Goal: Task Accomplishment & Management: Manage account settings

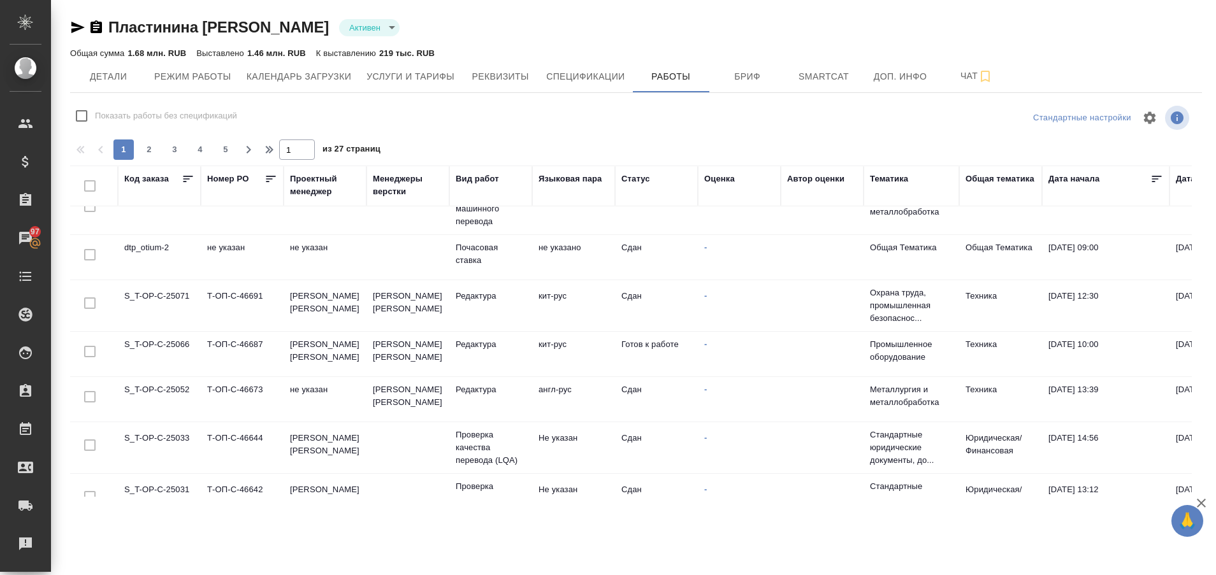
scroll to position [689, 0]
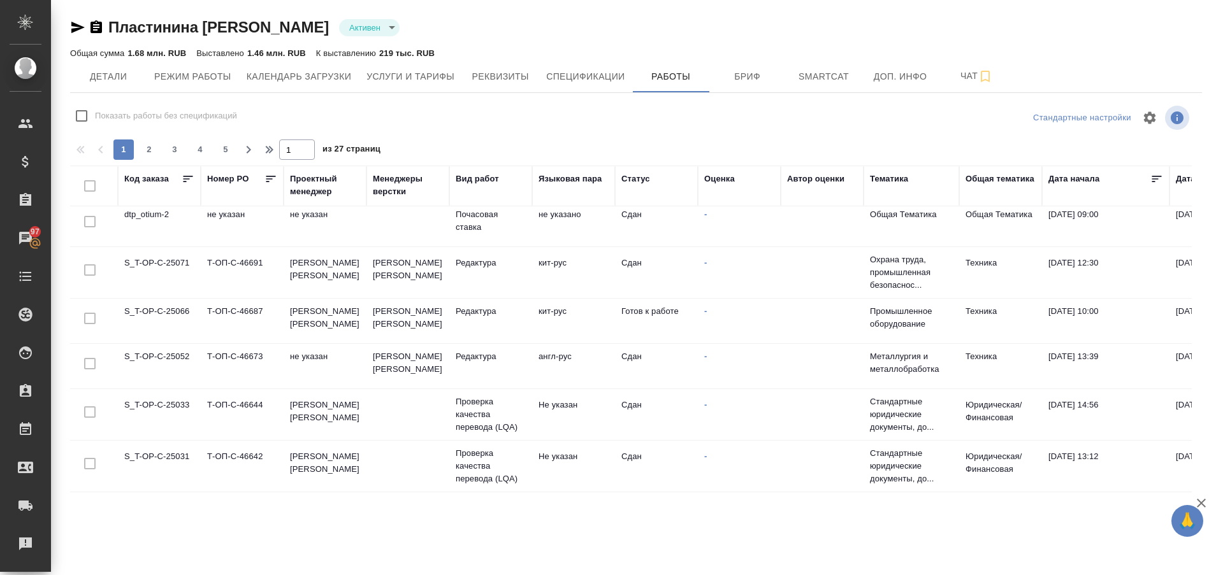
click at [178, 316] on td "S_T-OP-C-25066" at bounding box center [159, 321] width 83 height 45
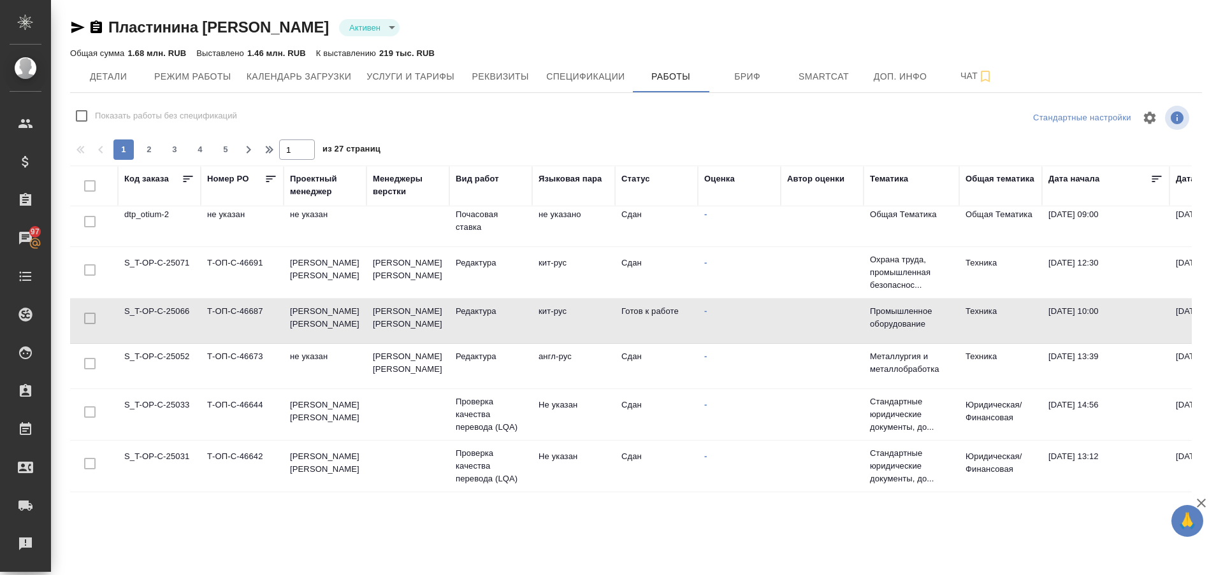
click at [178, 316] on td "S_T-OP-C-25066" at bounding box center [159, 321] width 83 height 45
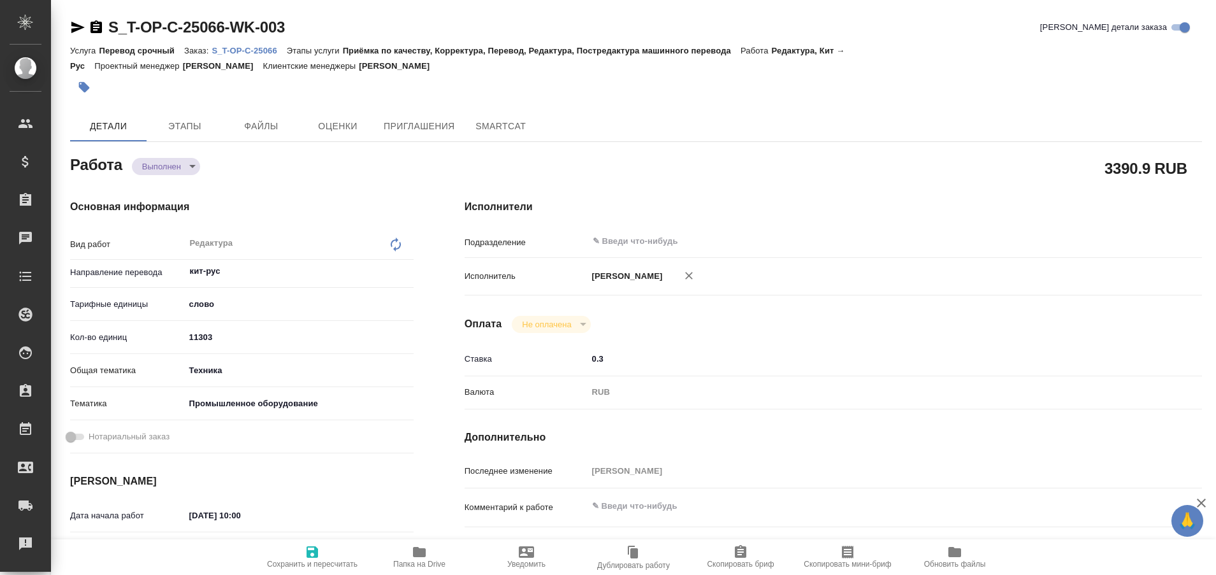
type textarea "x"
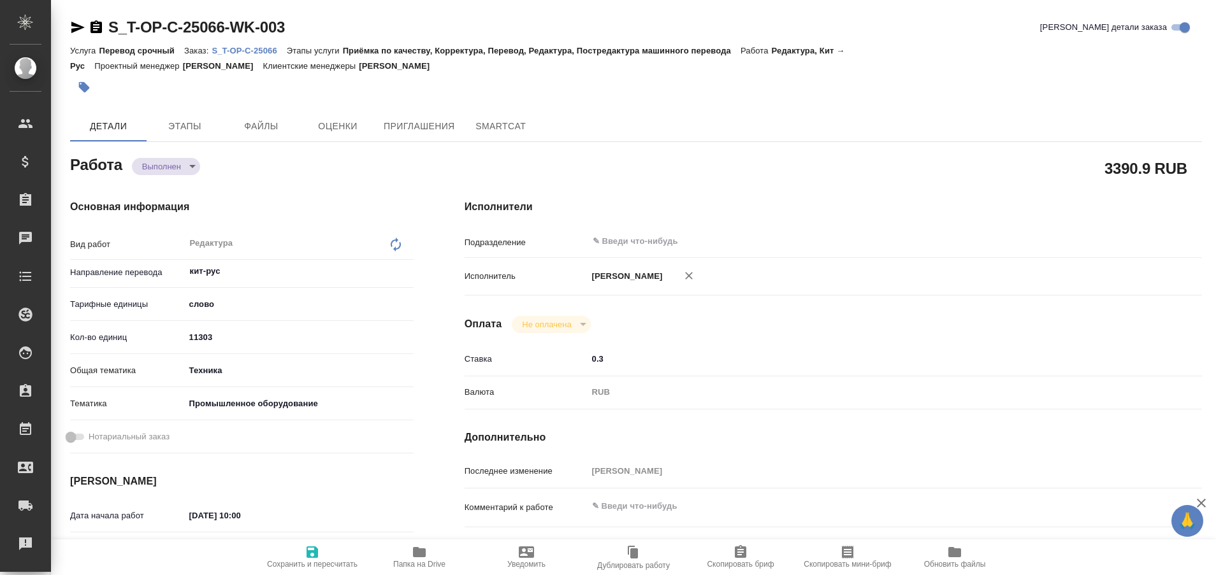
type textarea "x"
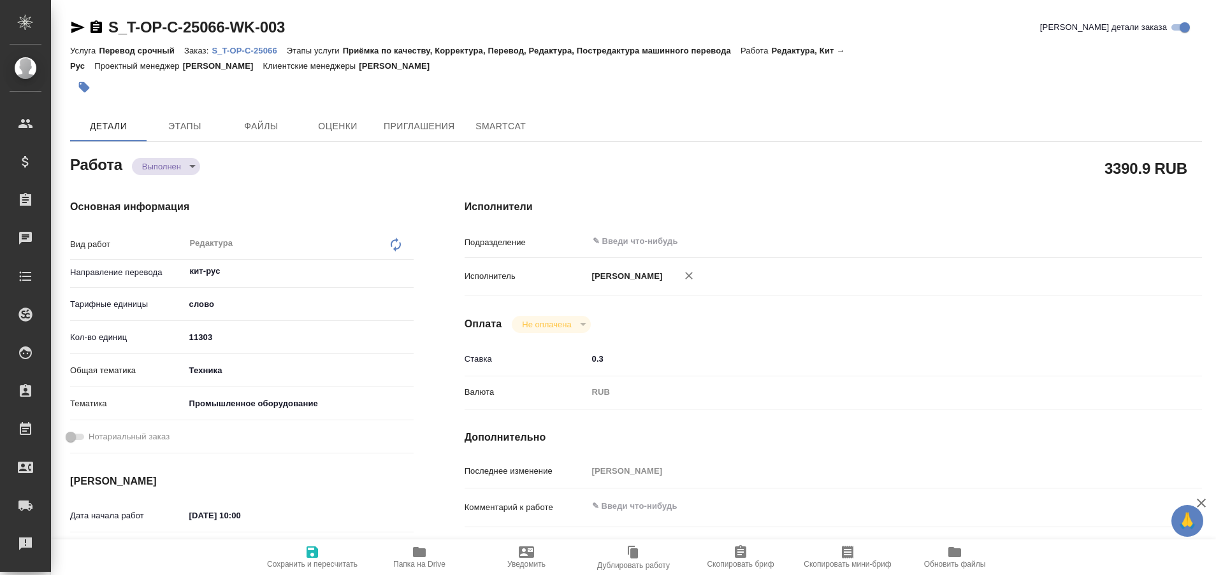
type textarea "x"
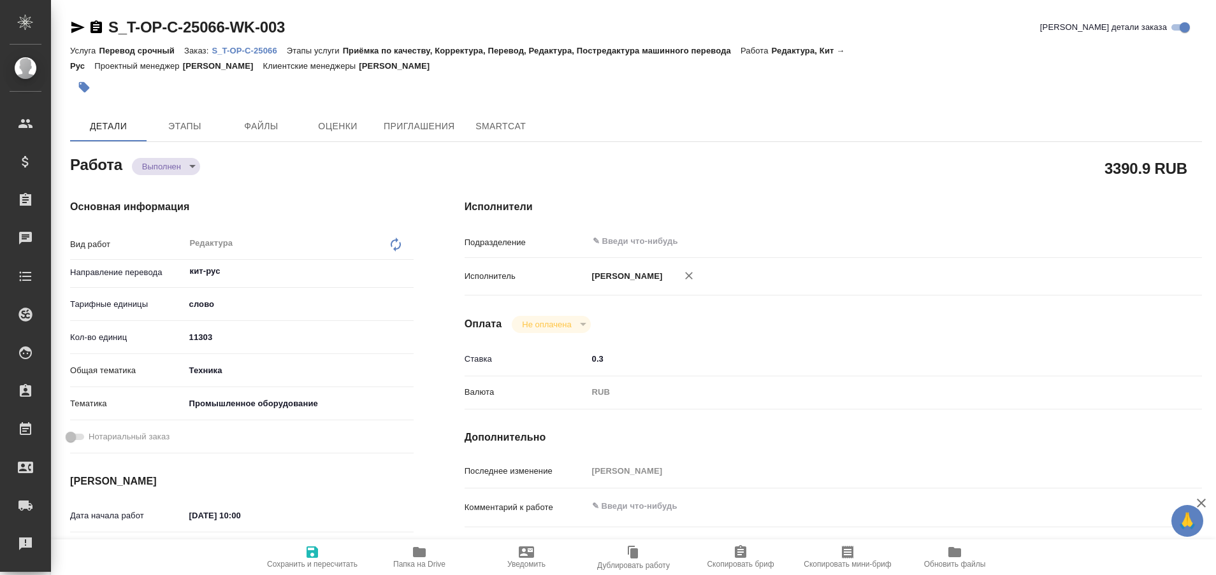
type textarea "x"
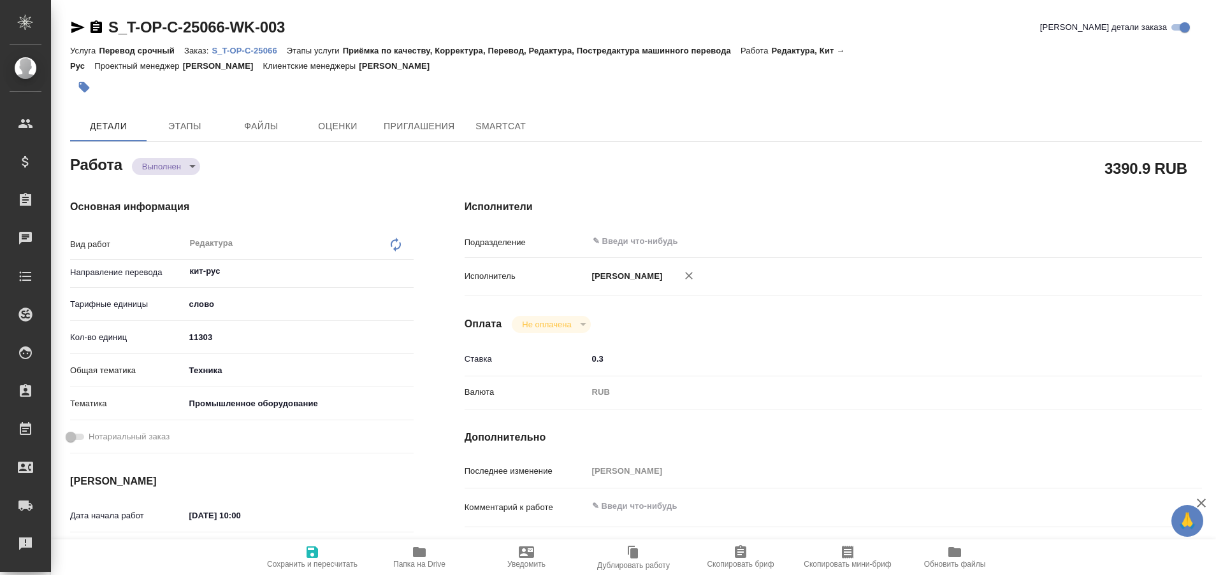
click at [257, 50] on p "S_T-OP-C-25066" at bounding box center [249, 51] width 75 height 10
type textarea "x"
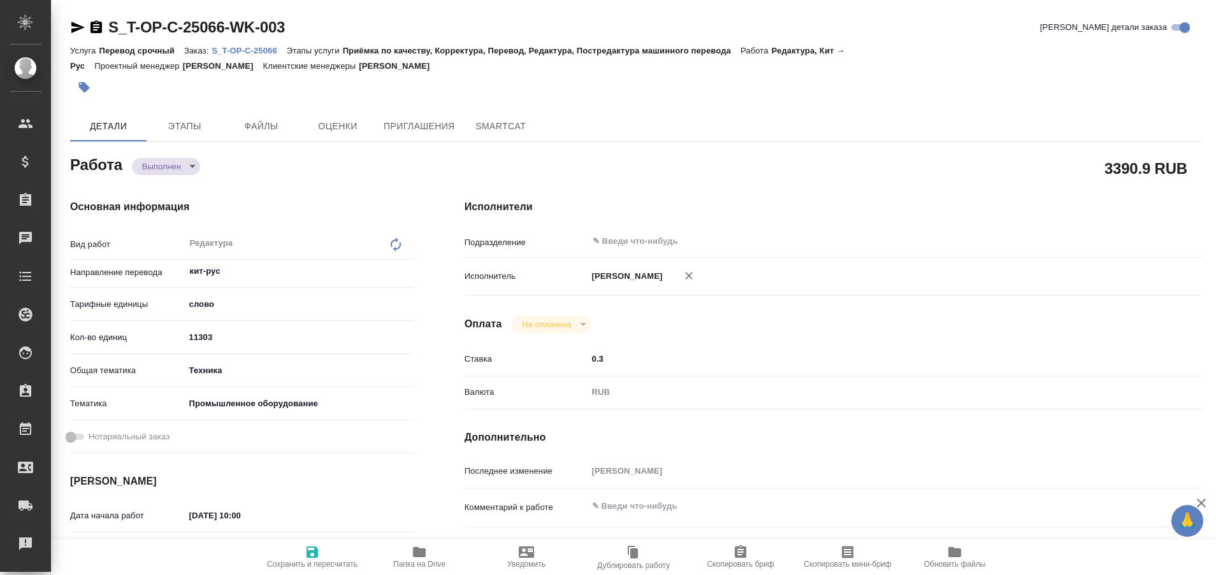
type textarea "x"
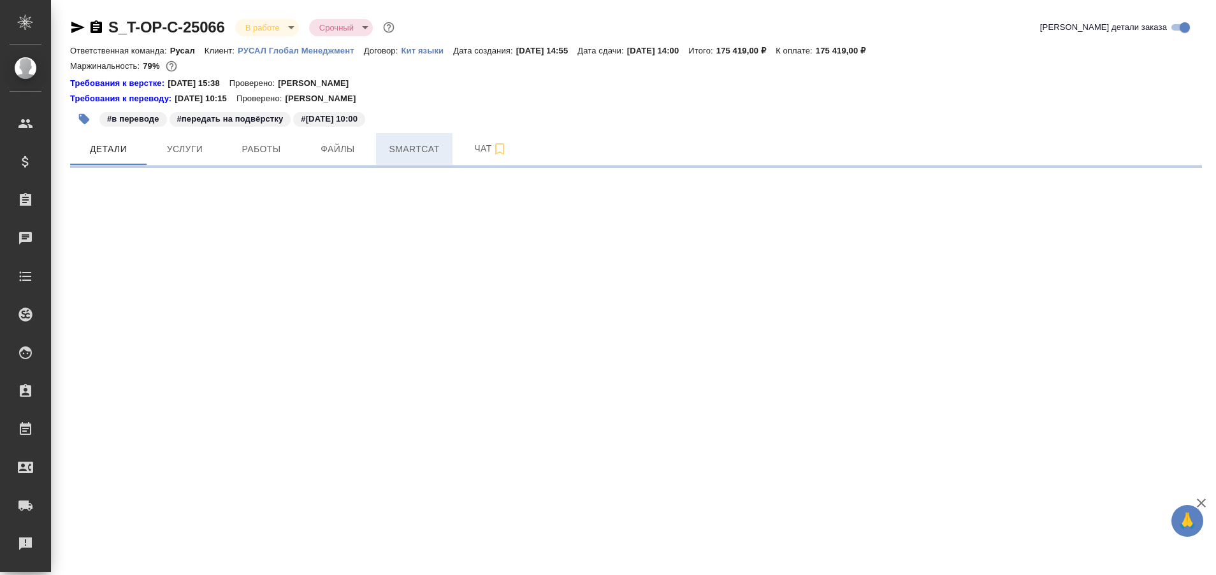
select select "RU"
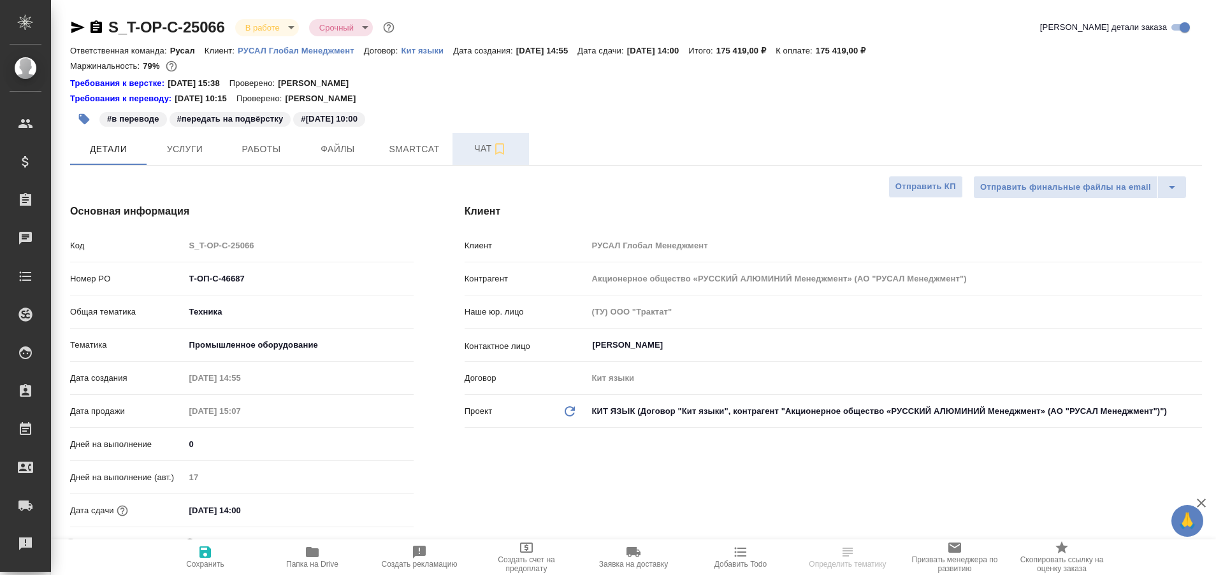
type textarea "x"
click at [487, 150] on span "Чат" at bounding box center [490, 149] width 61 height 16
type textarea "x"
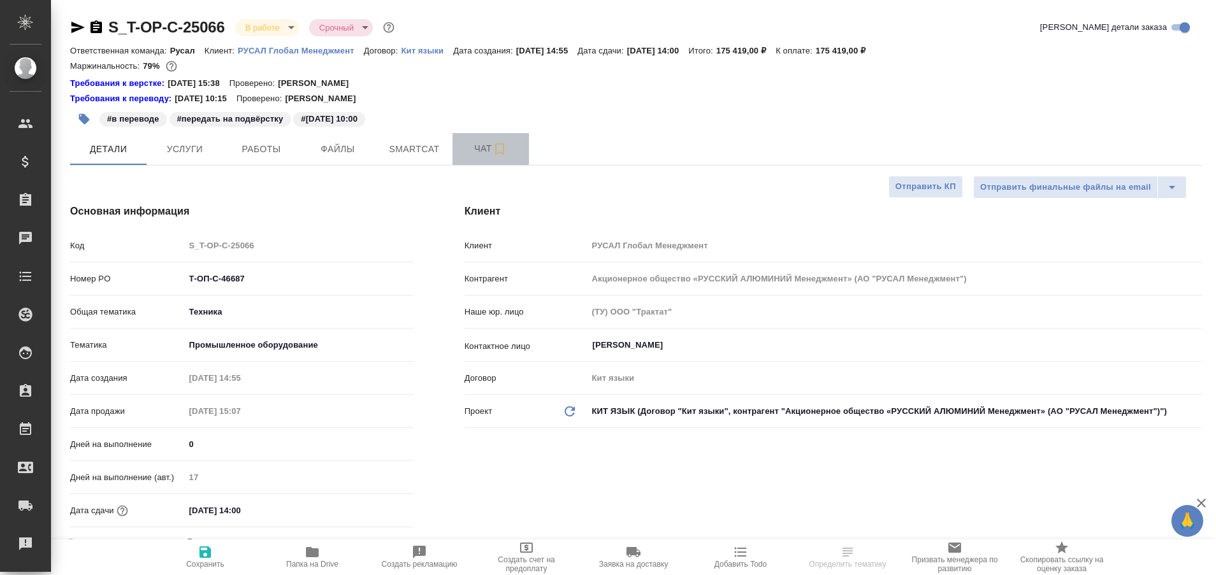
type textarea "x"
type input "[PERSON_NAME]"
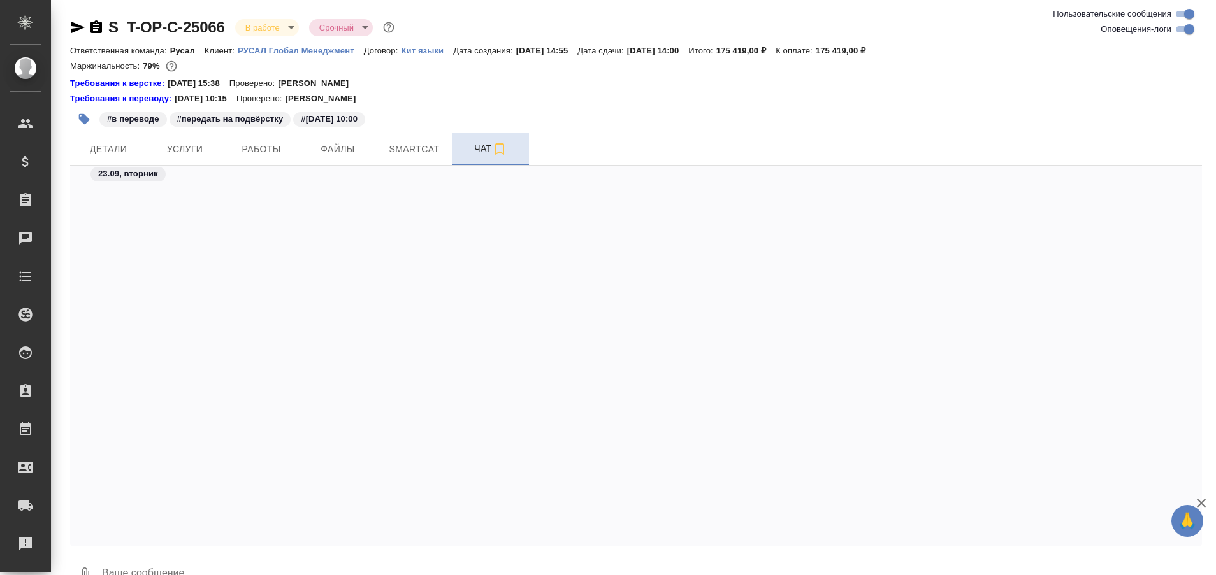
scroll to position [12131, 0]
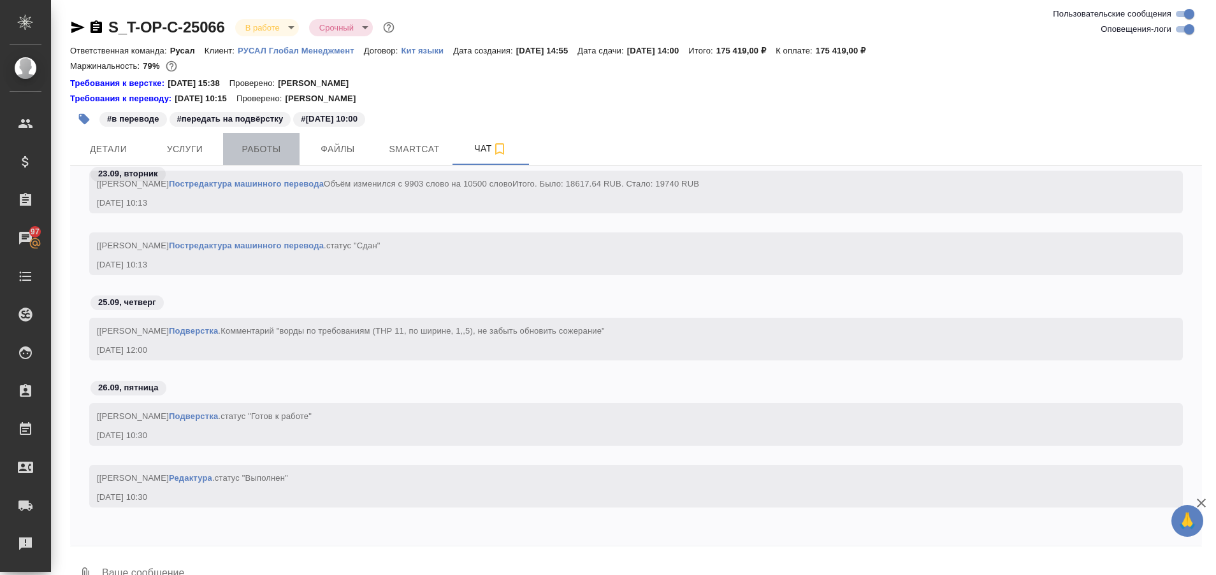
click at [264, 161] on button "Работы" at bounding box center [261, 149] width 76 height 32
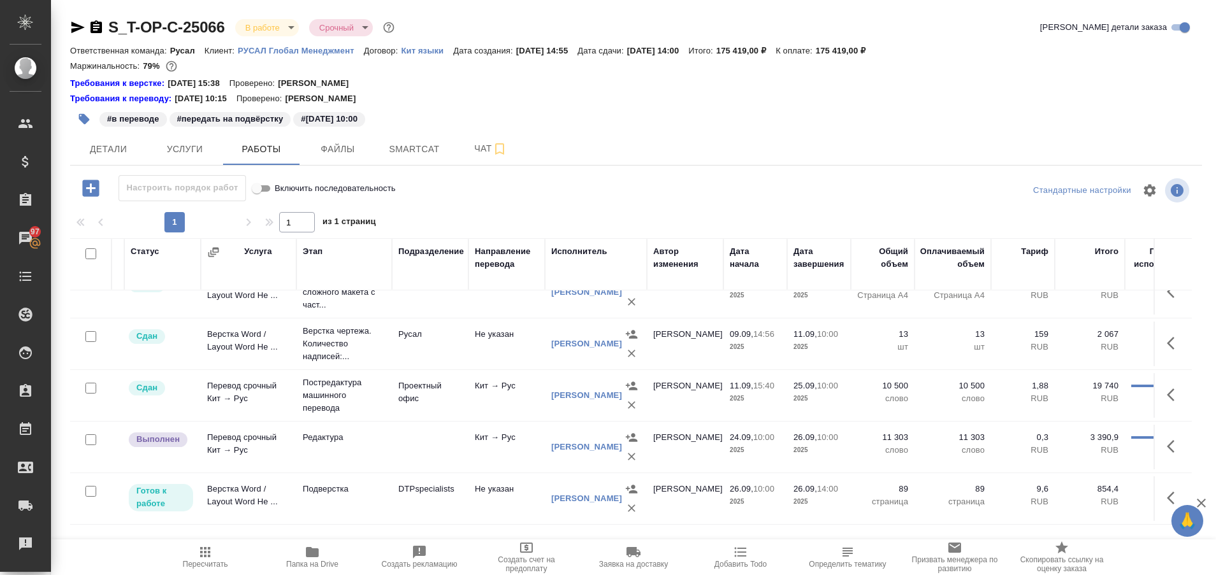
scroll to position [39, 56]
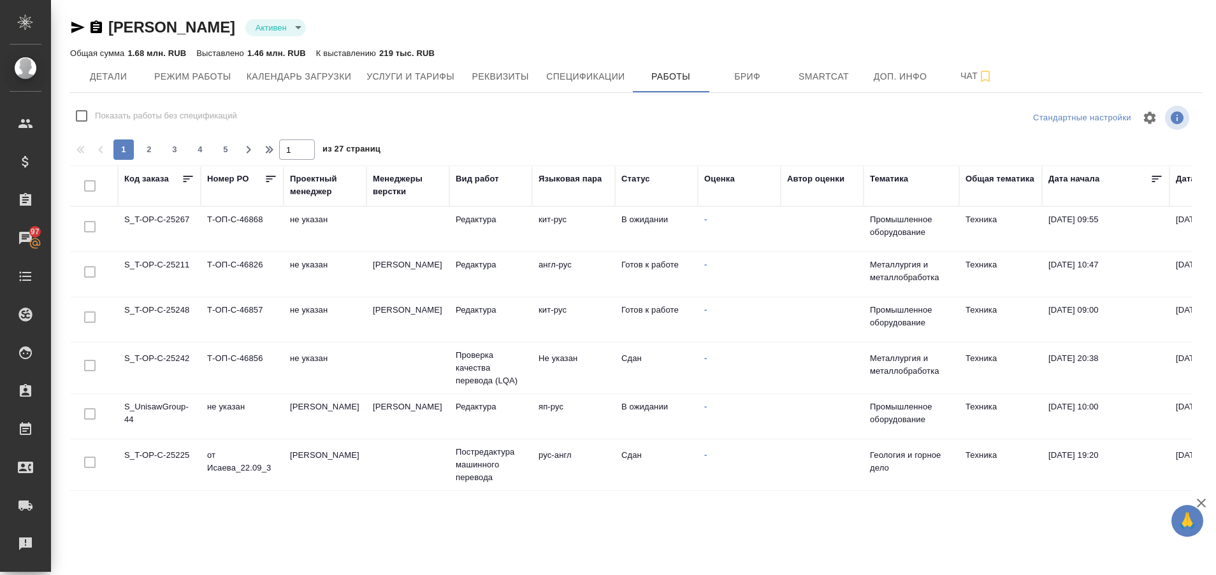
click at [184, 220] on td "S_T-OP-C-25267" at bounding box center [159, 229] width 83 height 45
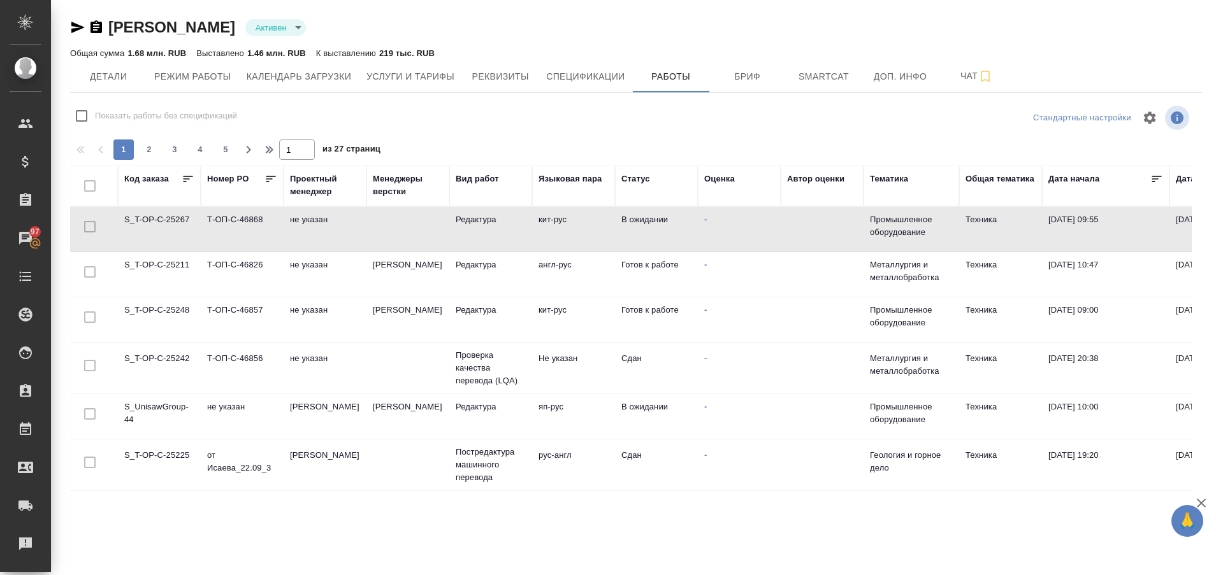
click at [184, 220] on td "S_T-OP-C-25267" at bounding box center [159, 229] width 83 height 45
click at [184, 311] on td "S_T-OP-C-25248" at bounding box center [159, 320] width 83 height 45
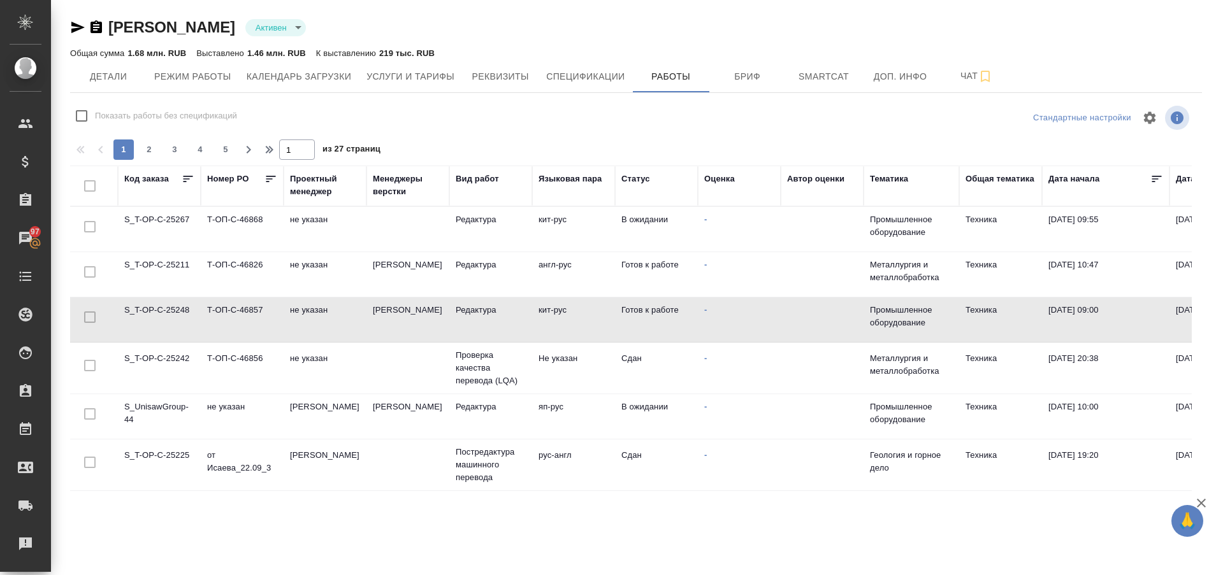
click at [184, 311] on td "S_T-OP-C-25248" at bounding box center [159, 320] width 83 height 45
click at [166, 214] on td "S_T-OP-C-25267" at bounding box center [159, 229] width 83 height 45
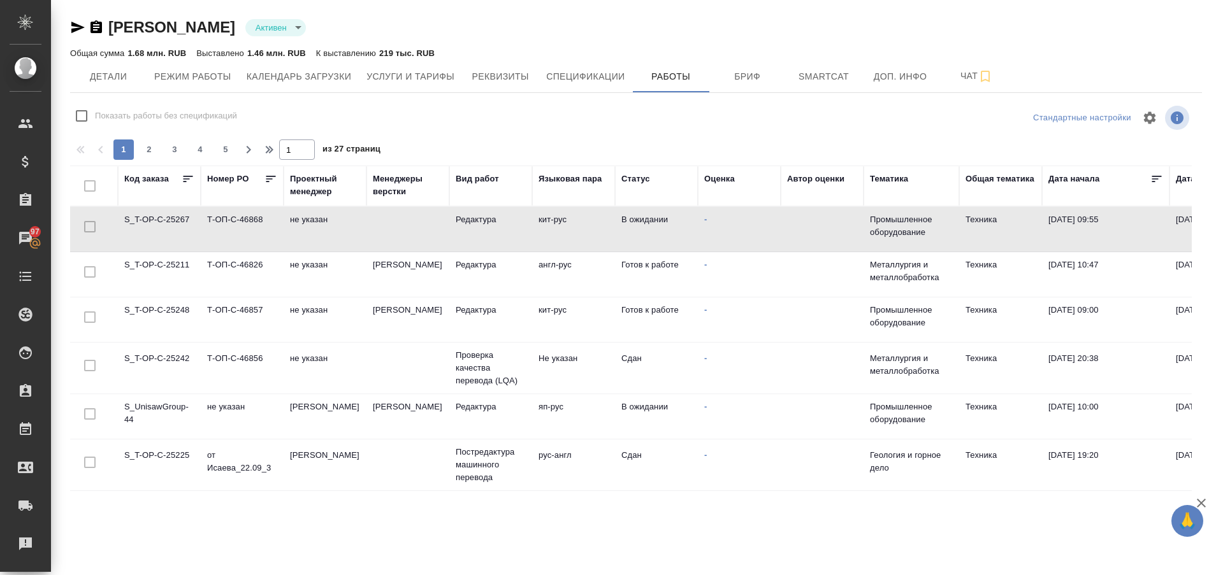
click at [166, 214] on td "S_T-OP-C-25267" at bounding box center [159, 229] width 83 height 45
click at [16, 537] on div "Рекламации" at bounding box center [10, 544] width 32 height 19
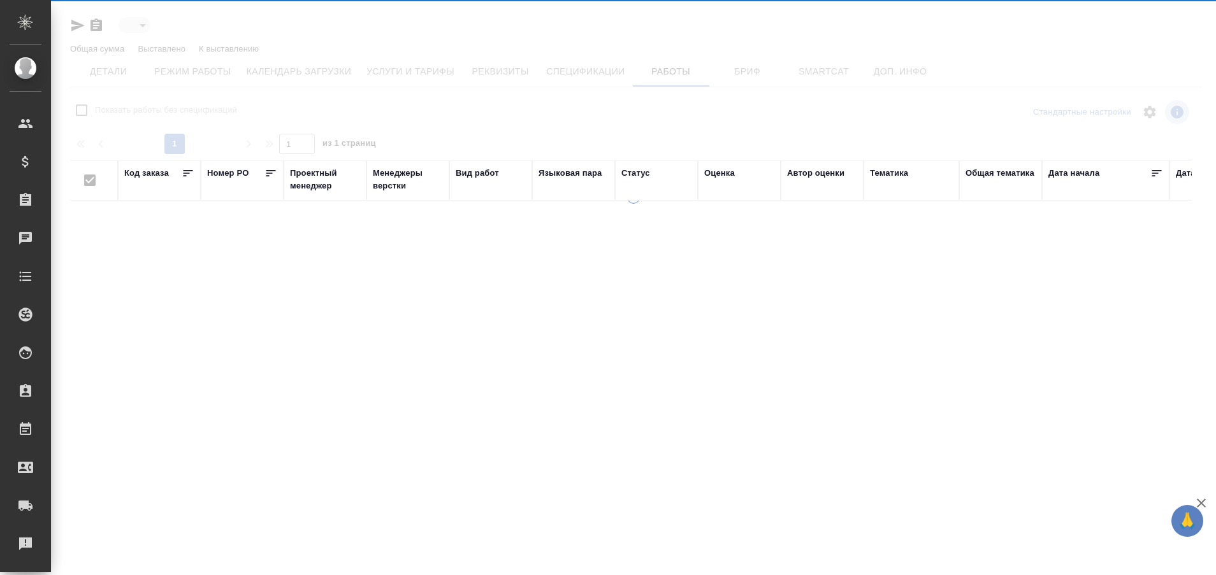
type input "active"
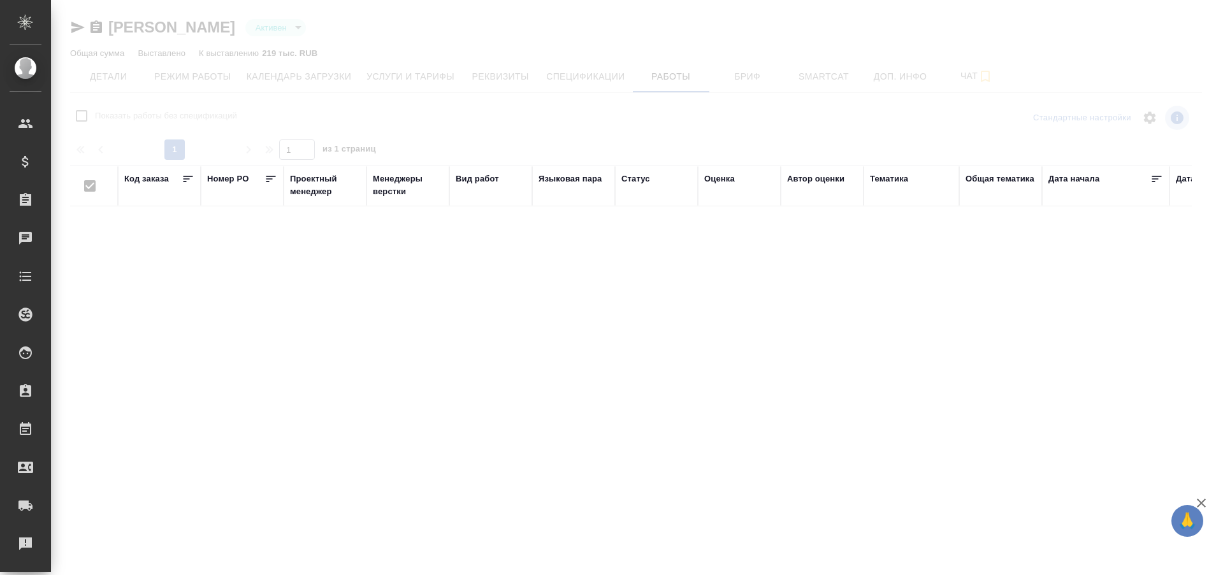
checkbox input "false"
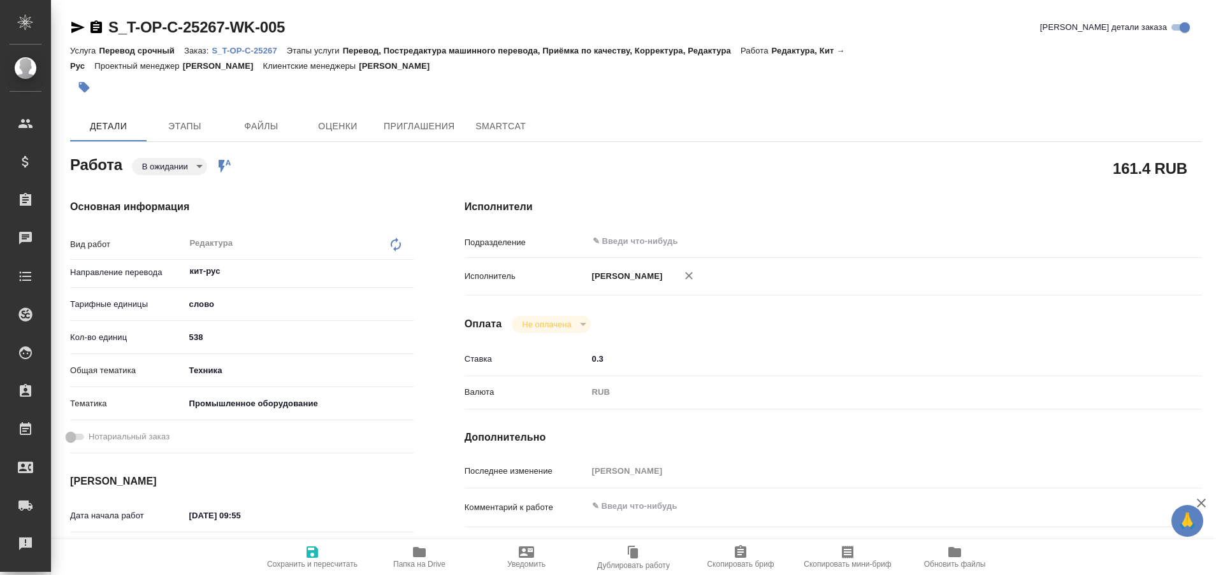
type textarea "x"
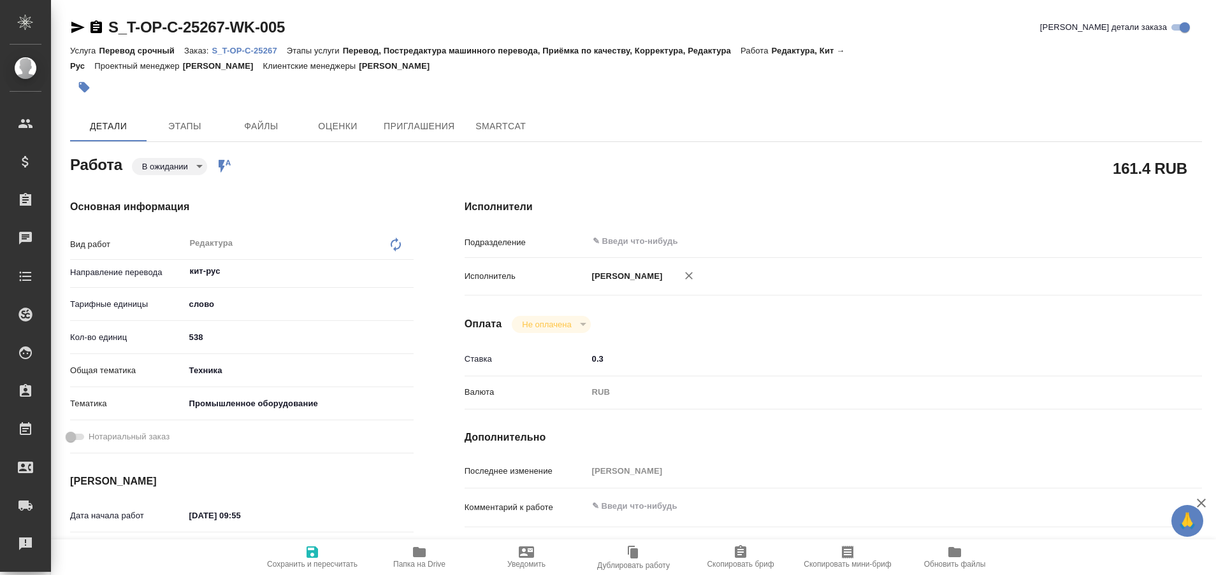
type textarea "x"
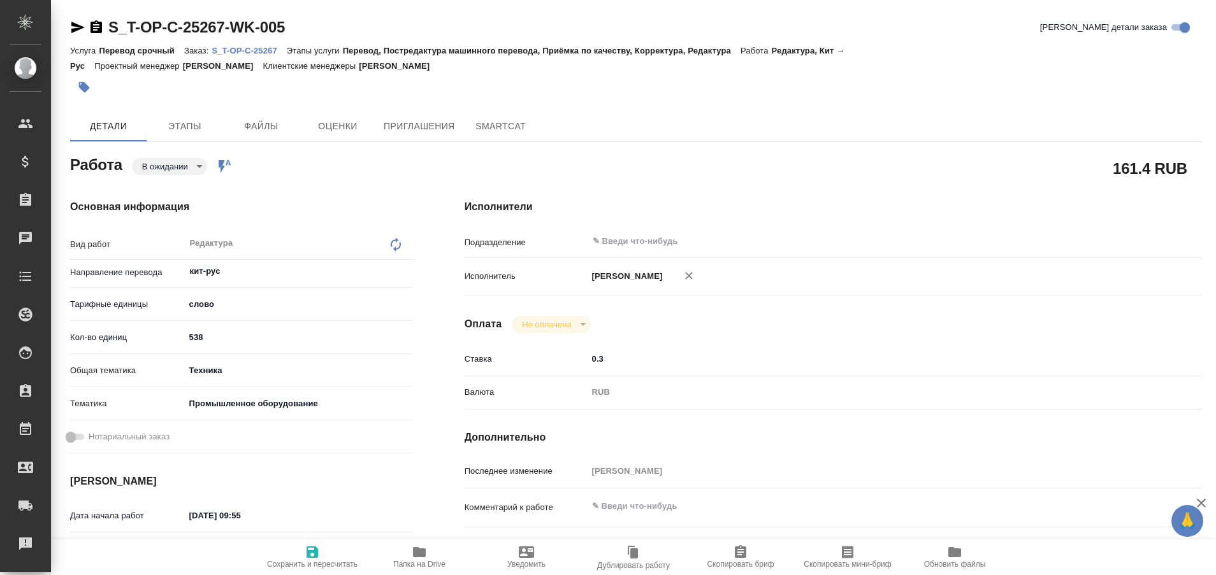
type textarea "x"
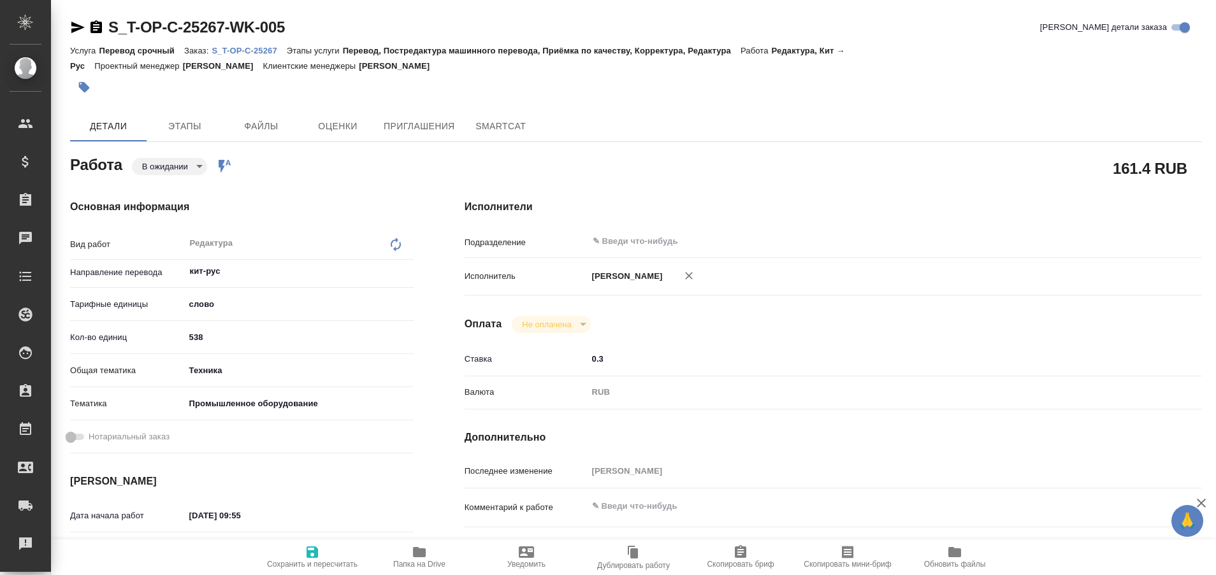
type textarea "x"
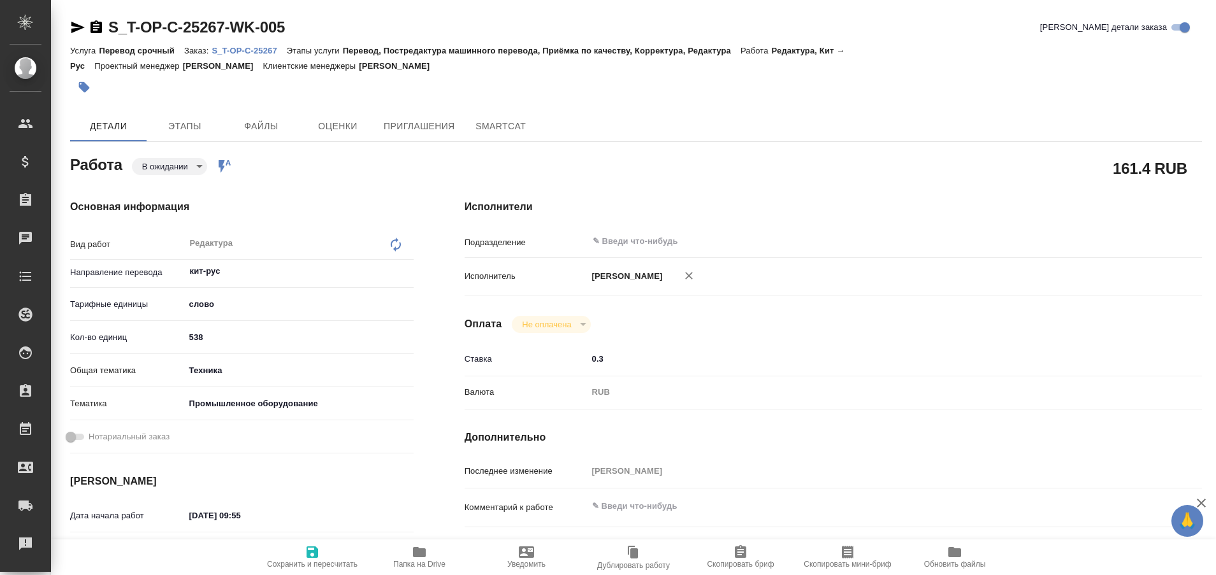
click at [240, 43] on div "Услуга Перевод срочный Заказ: S_T-OP-C-25267 Этапы услуги Перевод, Постредактур…" at bounding box center [636, 58] width 1132 height 31
type textarea "x"
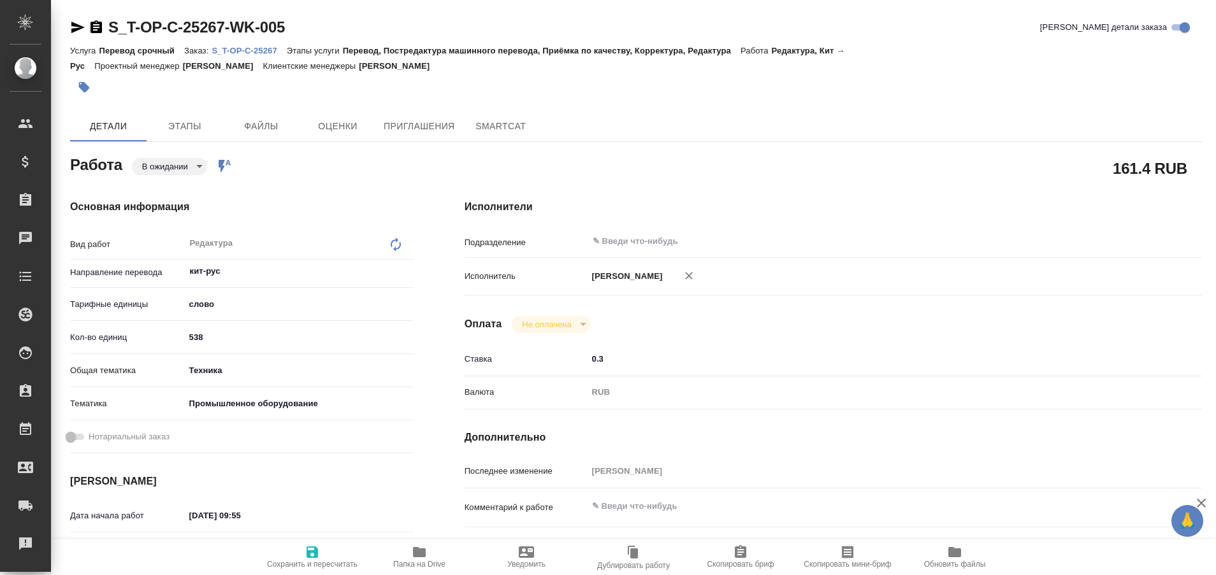
type textarea "x"
click at [242, 49] on p "S_T-OP-C-25267" at bounding box center [249, 51] width 75 height 10
type textarea "x"
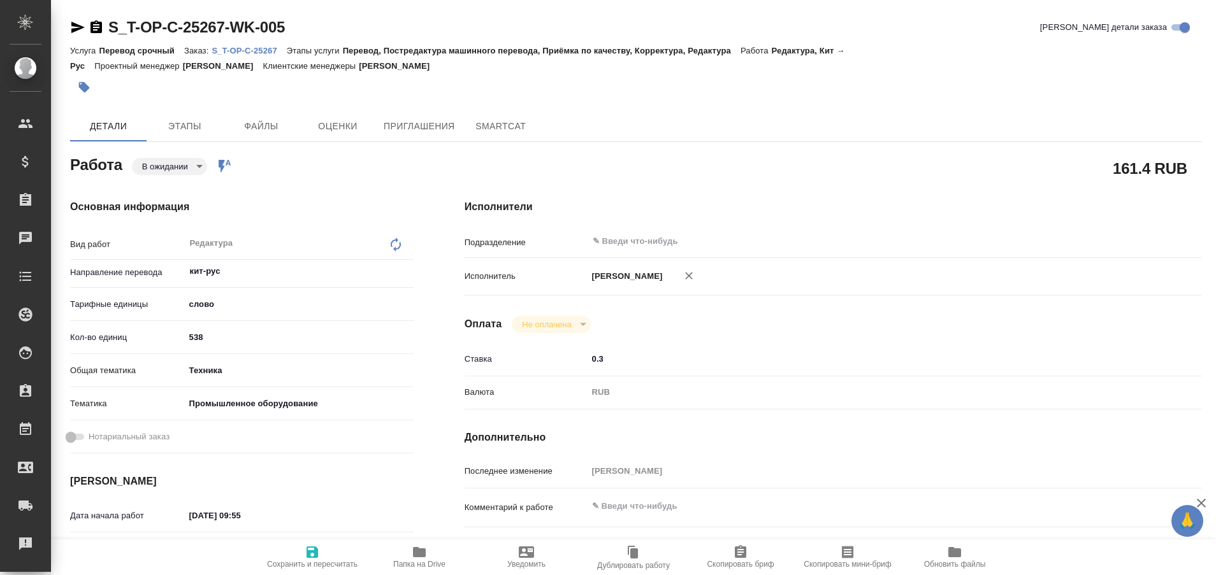
type textarea "x"
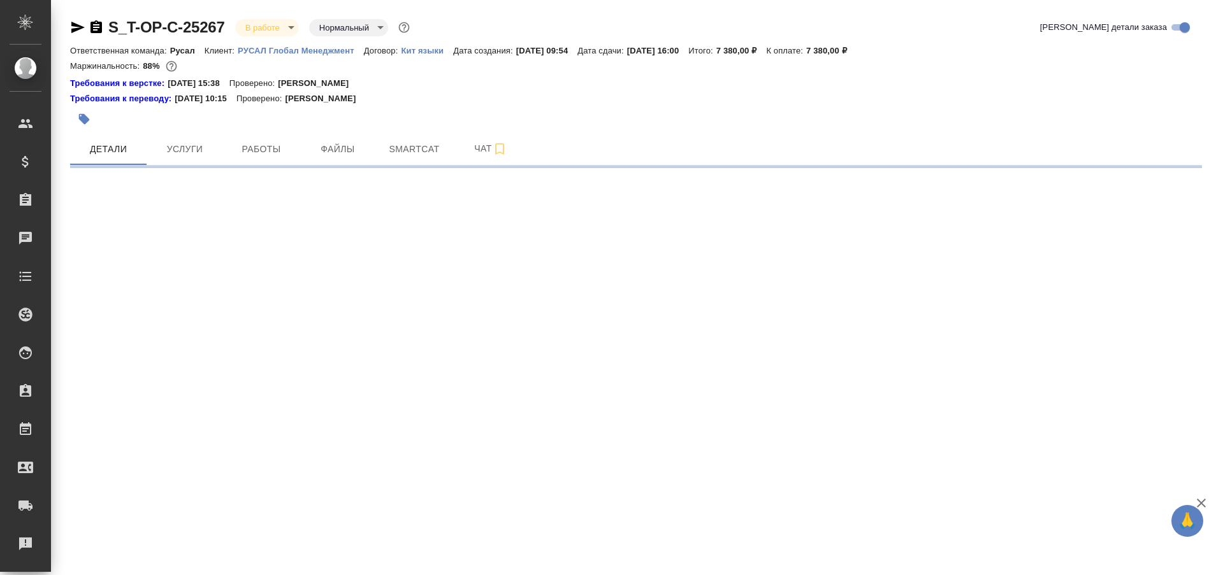
select select "RU"
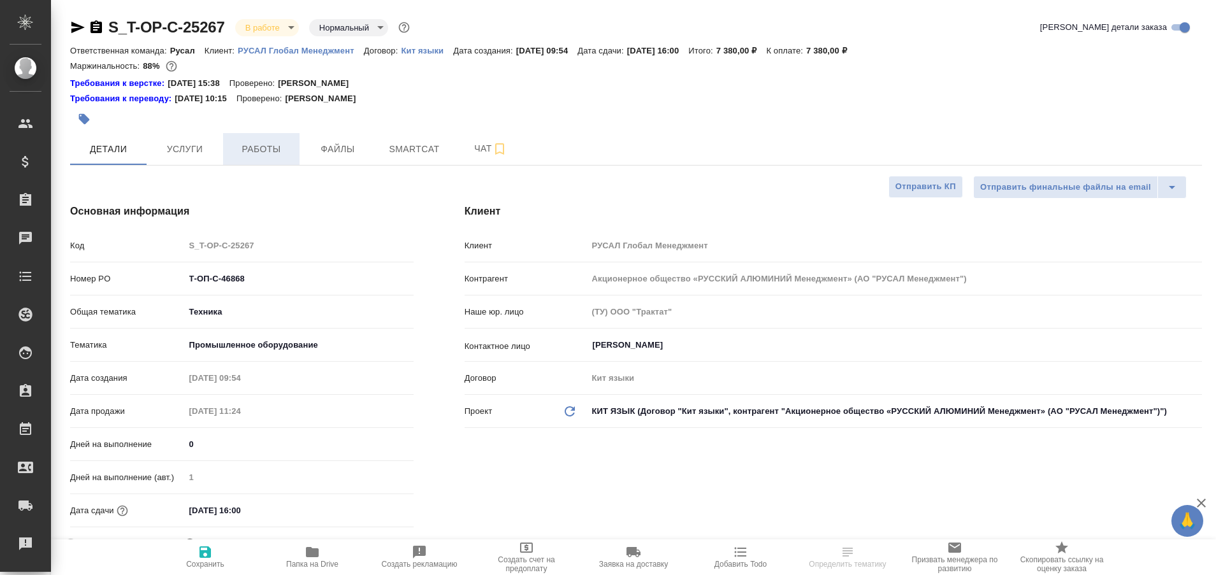
type textarea "x"
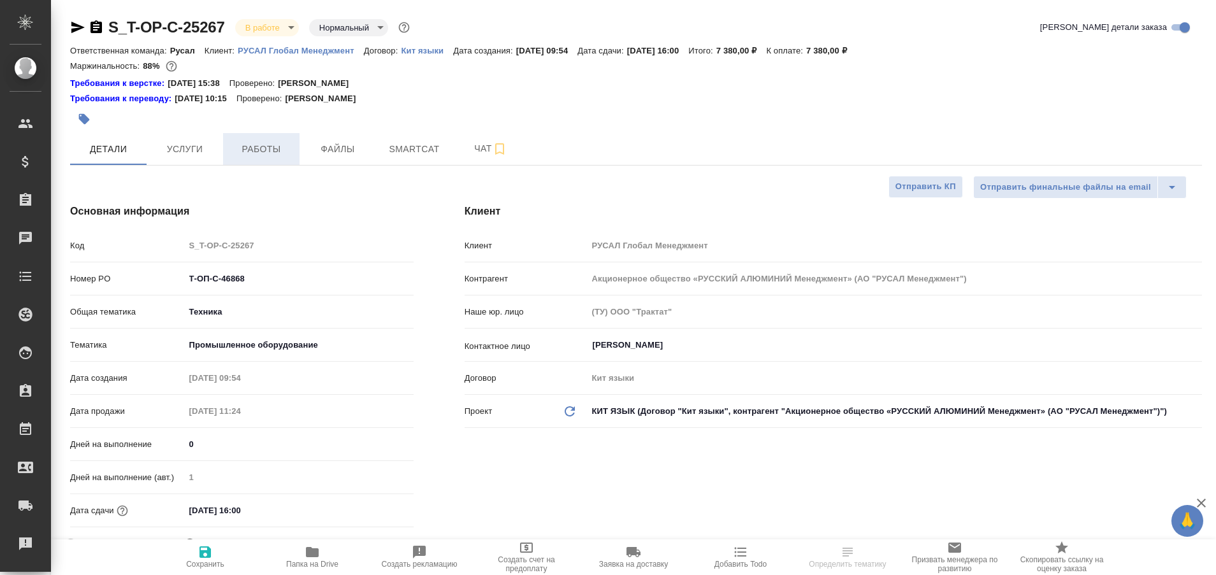
type textarea "x"
click at [275, 162] on button "Работы" at bounding box center [261, 149] width 76 height 32
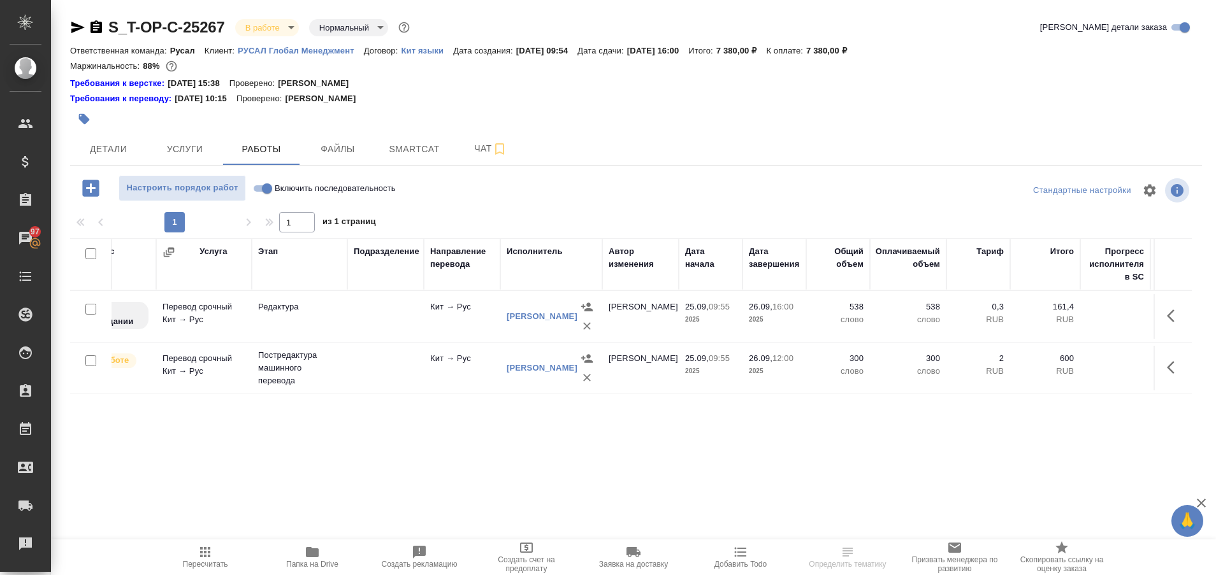
scroll to position [0, 105]
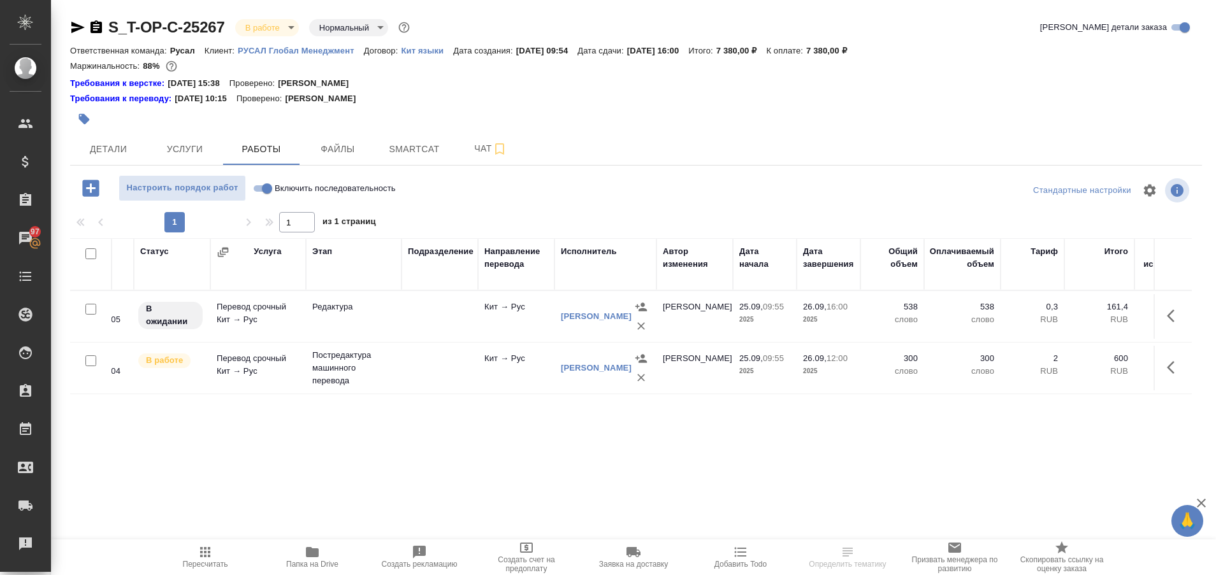
click at [575, 373] on div "[PERSON_NAME]" at bounding box center [596, 368] width 71 height 13
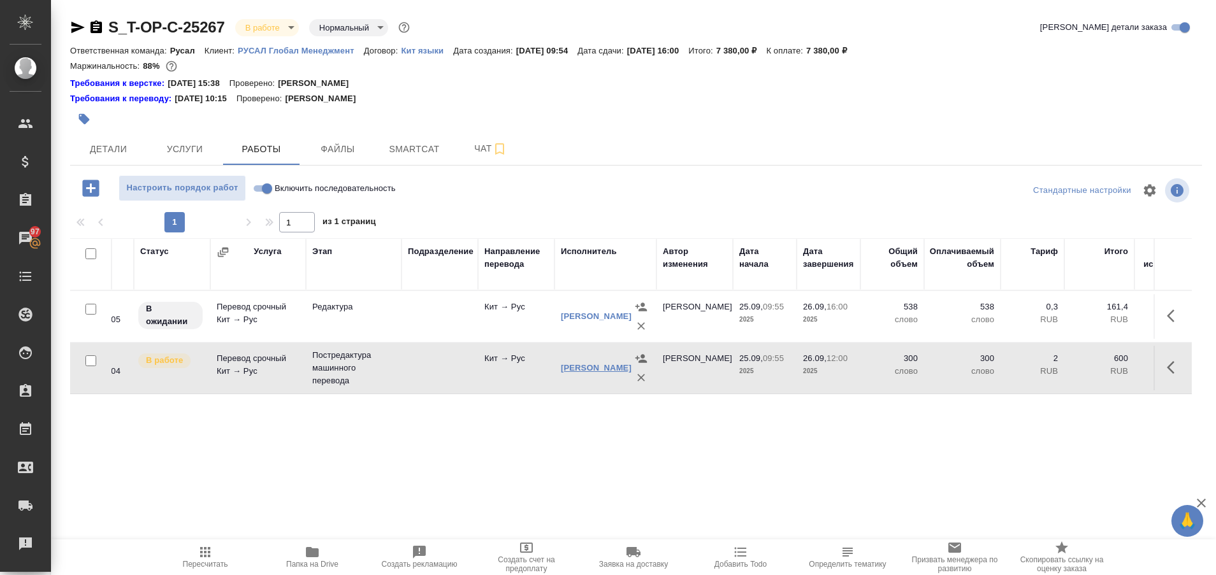
click at [580, 373] on link "[PERSON_NAME]" at bounding box center [596, 368] width 71 height 10
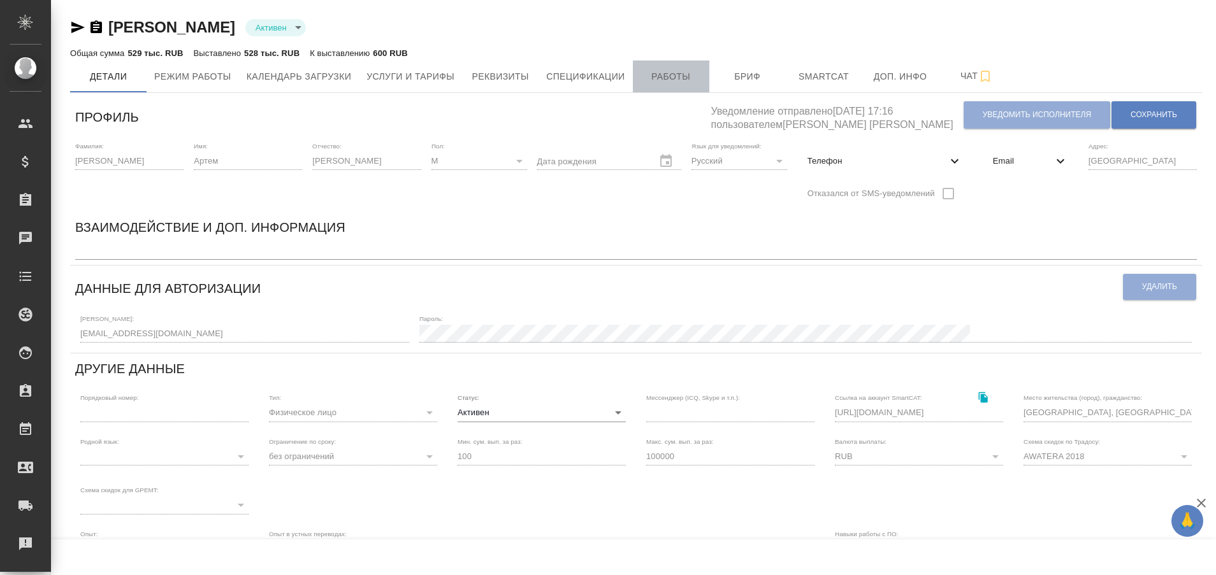
click at [656, 77] on span "Работы" at bounding box center [670, 77] width 61 height 16
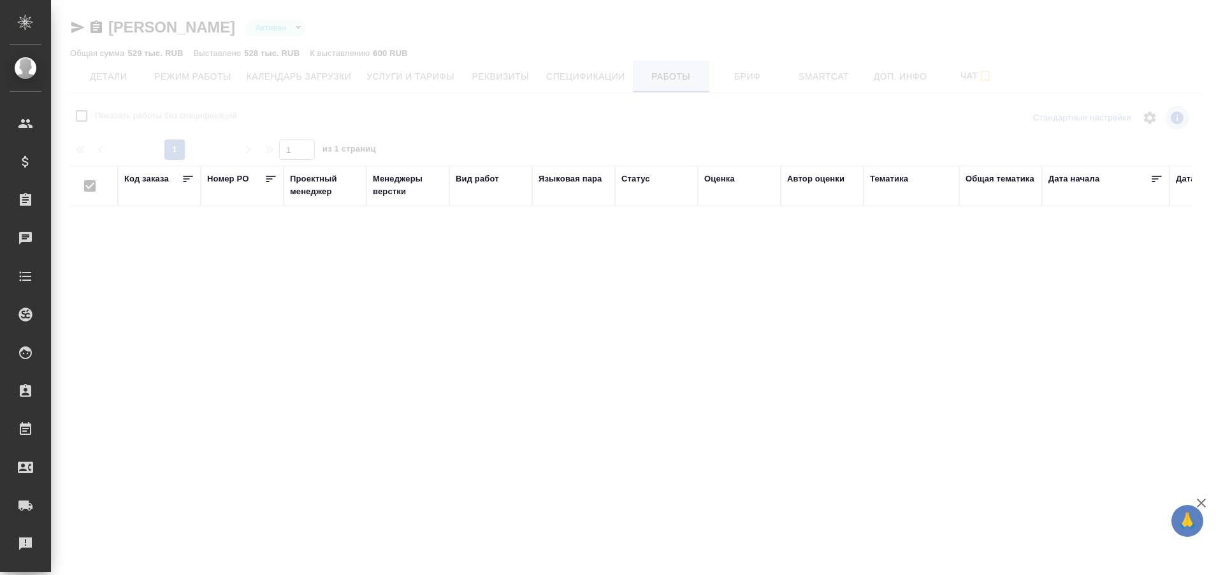
checkbox input "false"
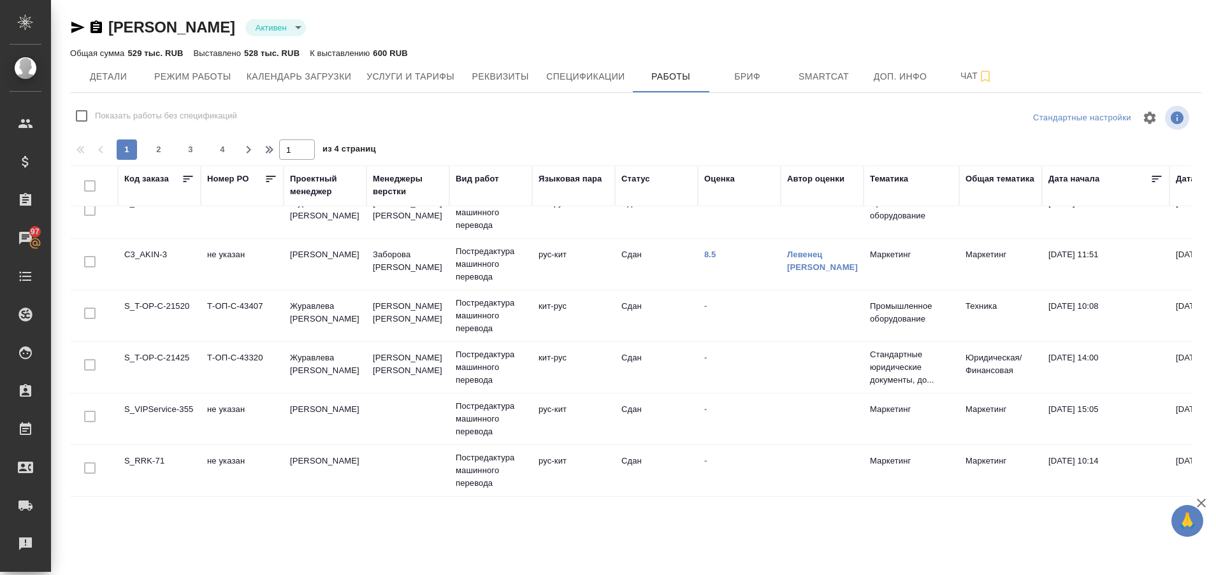
scroll to position [1015, 0]
click at [157, 157] on button "2" at bounding box center [158, 150] width 20 height 20
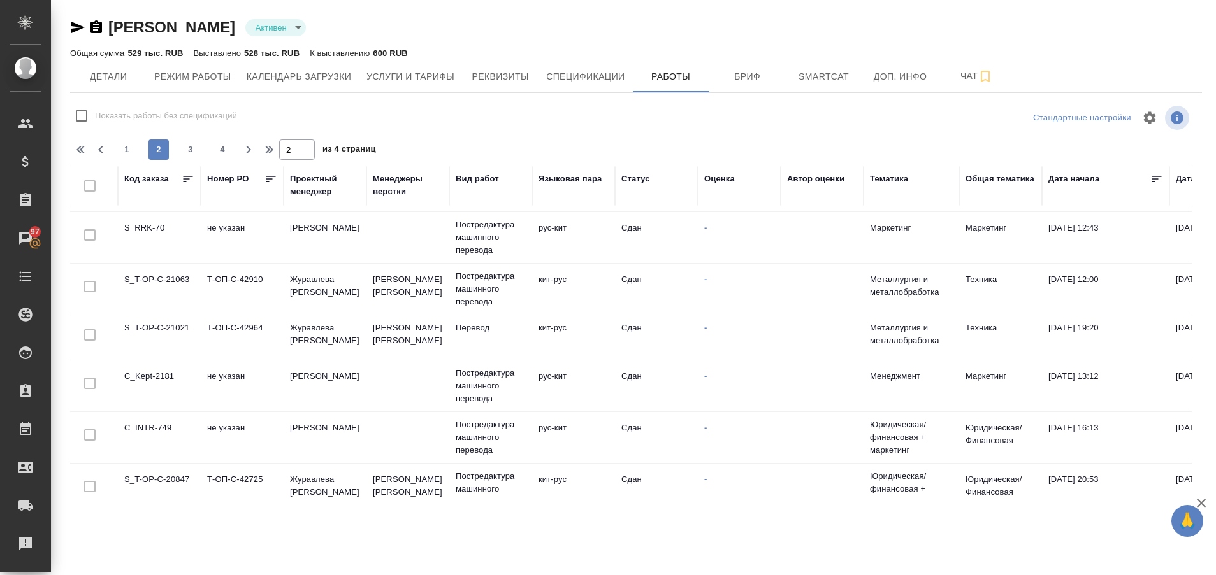
scroll to position [0, 0]
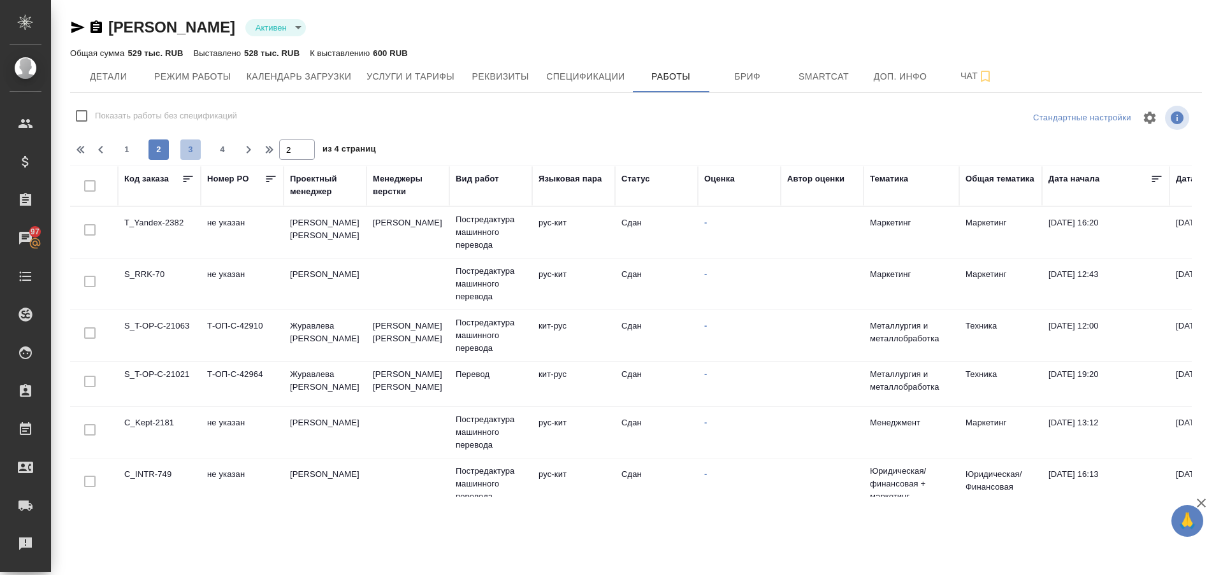
click at [198, 150] on span "3" at bounding box center [190, 149] width 20 height 13
type input "3"
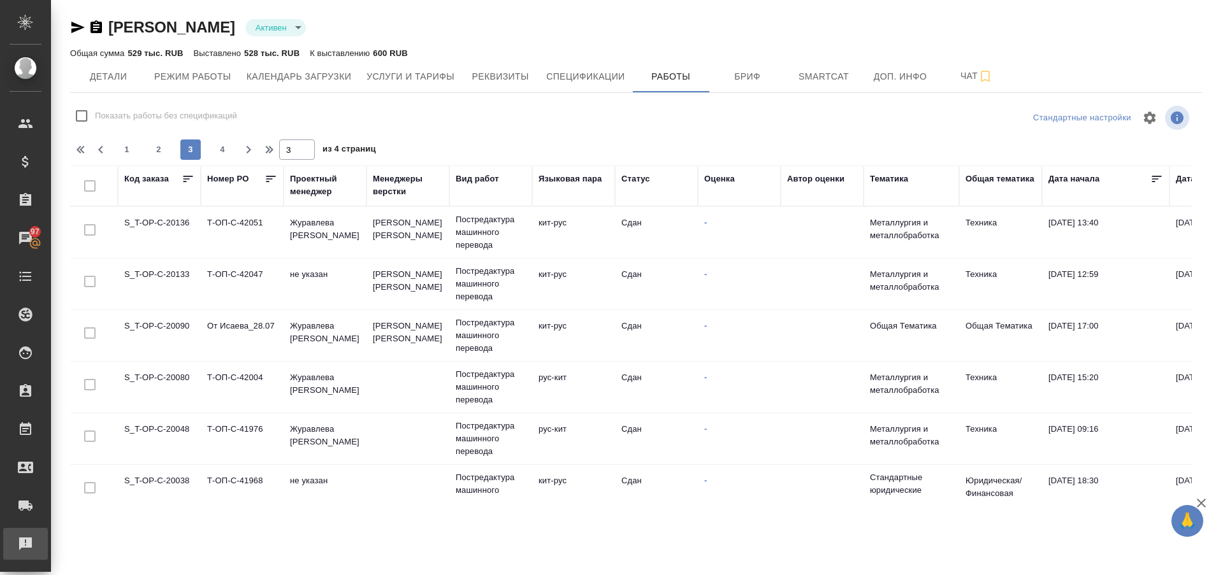
click at [25, 538] on div "Рекламации" at bounding box center [10, 544] width 32 height 19
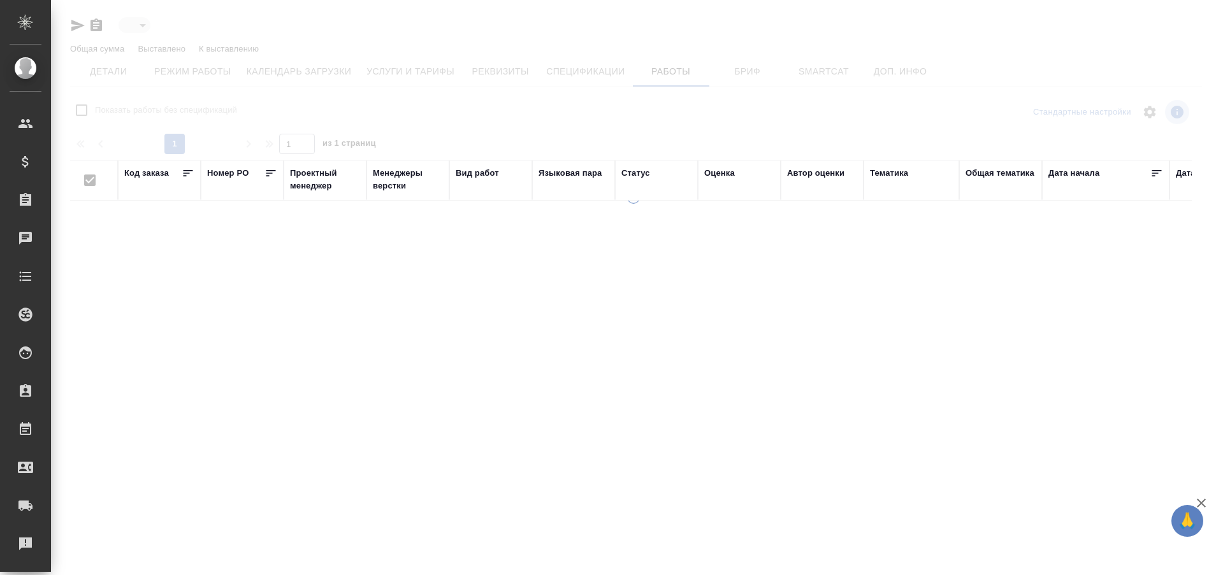
type input "active"
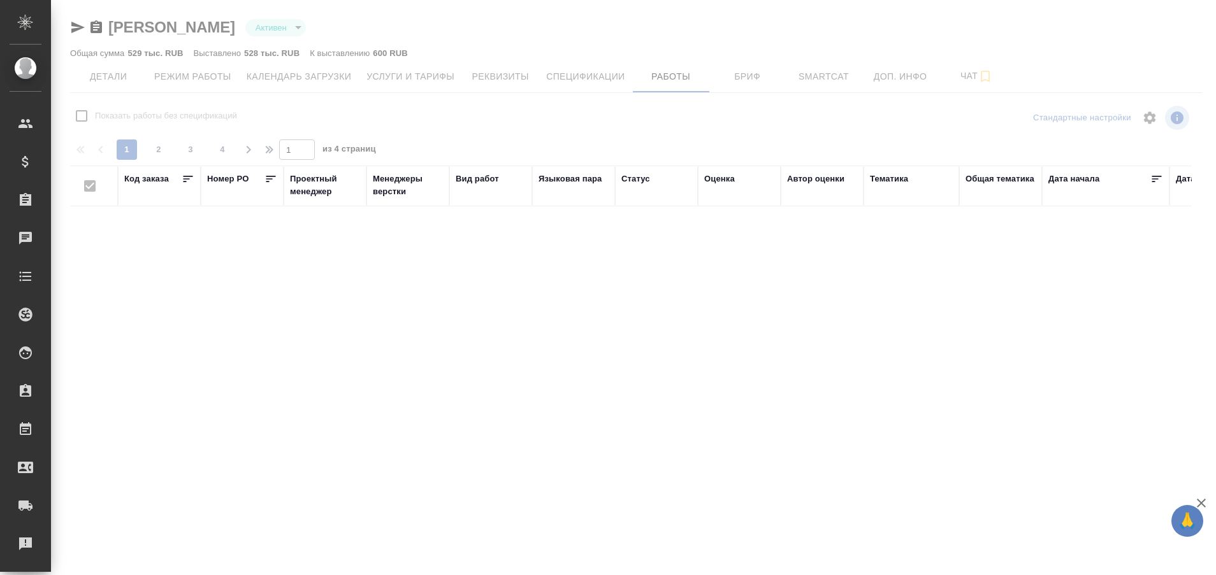
checkbox input "false"
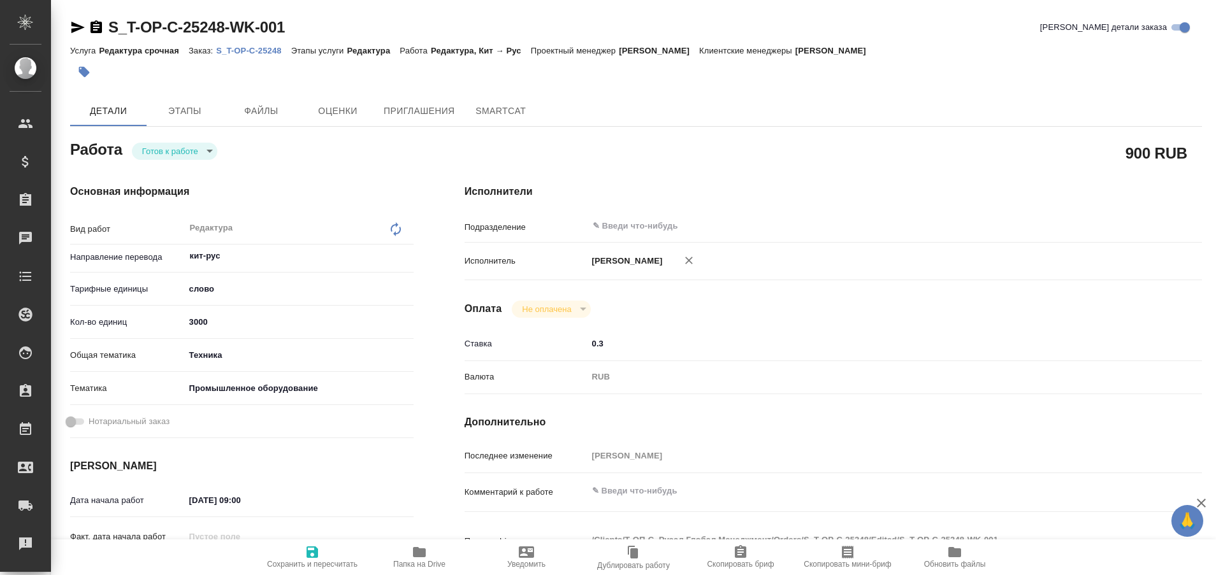
type textarea "x"
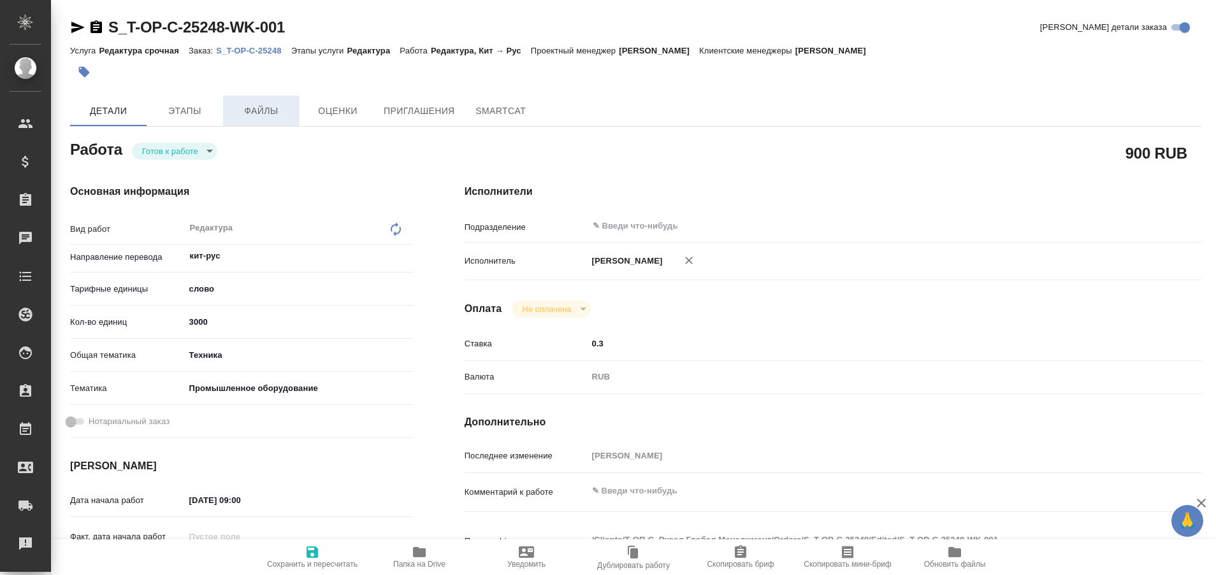
type textarea "x"
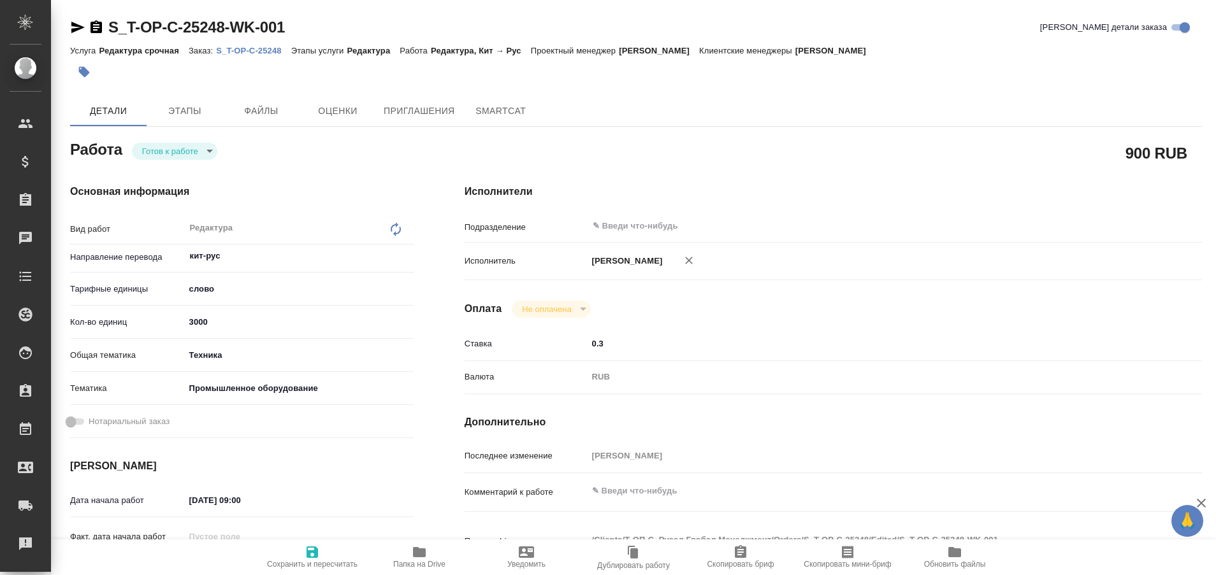
type textarea "x"
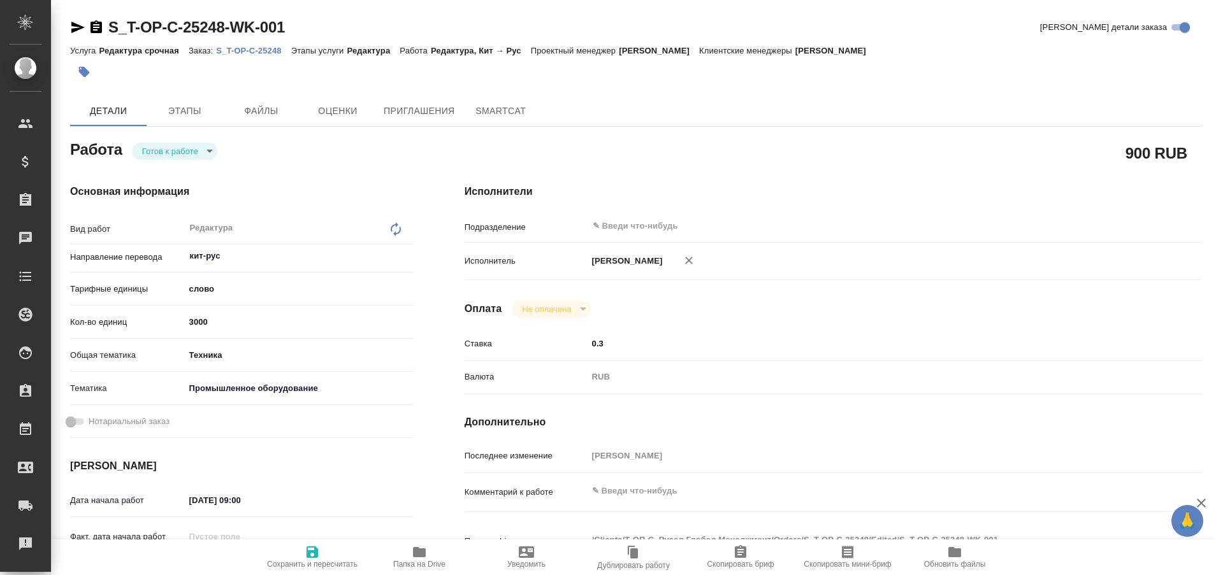
click at [275, 50] on p "S_T-OP-C-25248" at bounding box center [253, 51] width 75 height 10
type textarea "x"
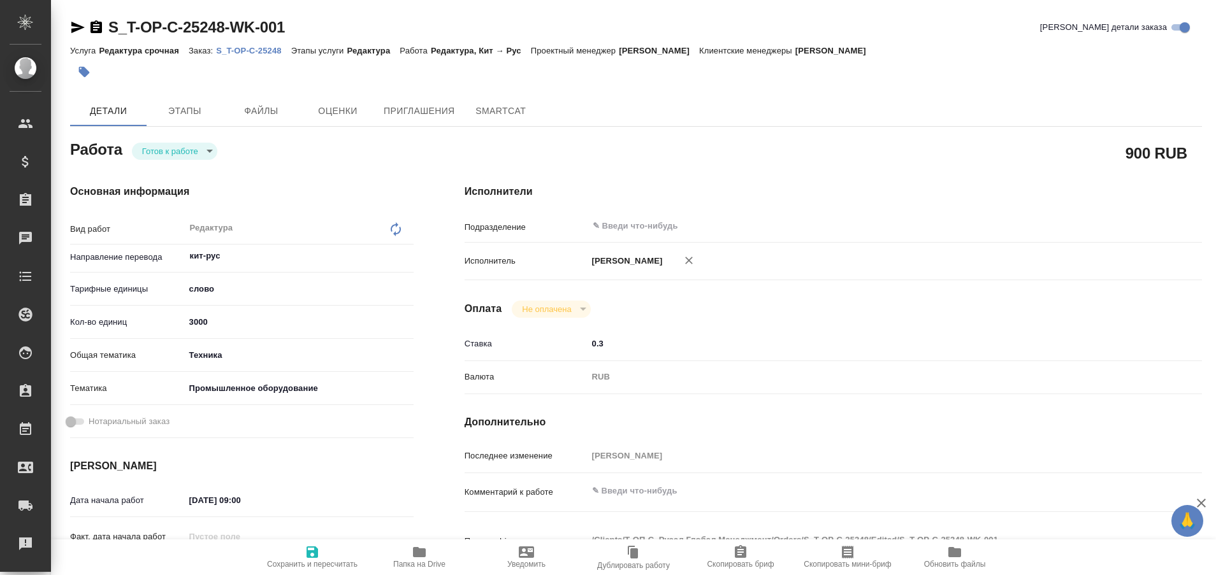
type textarea "x"
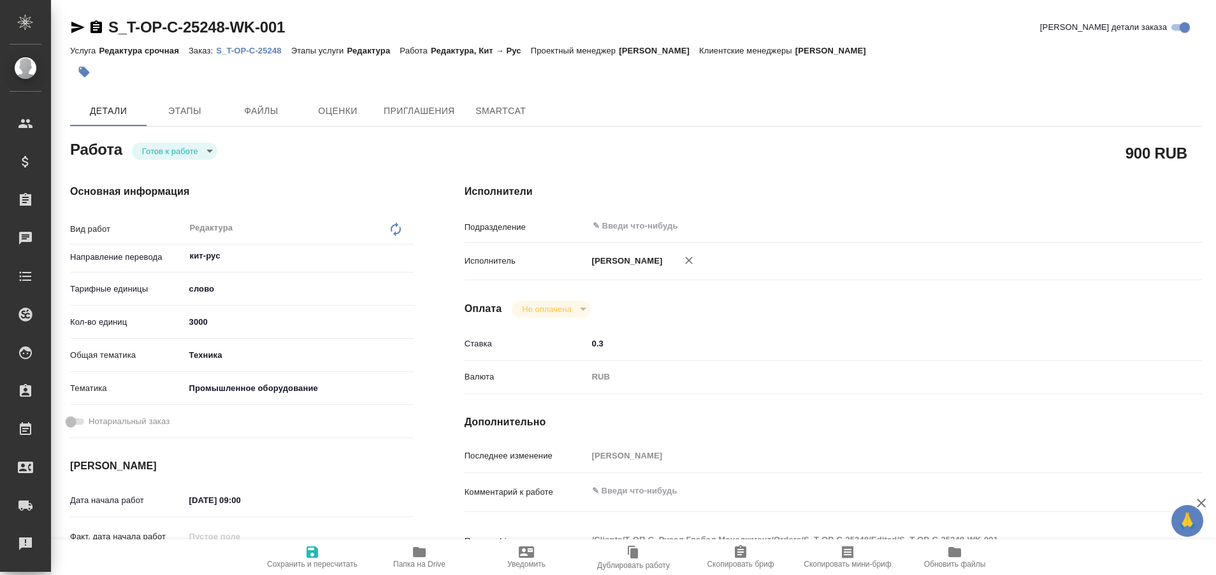
type textarea "x"
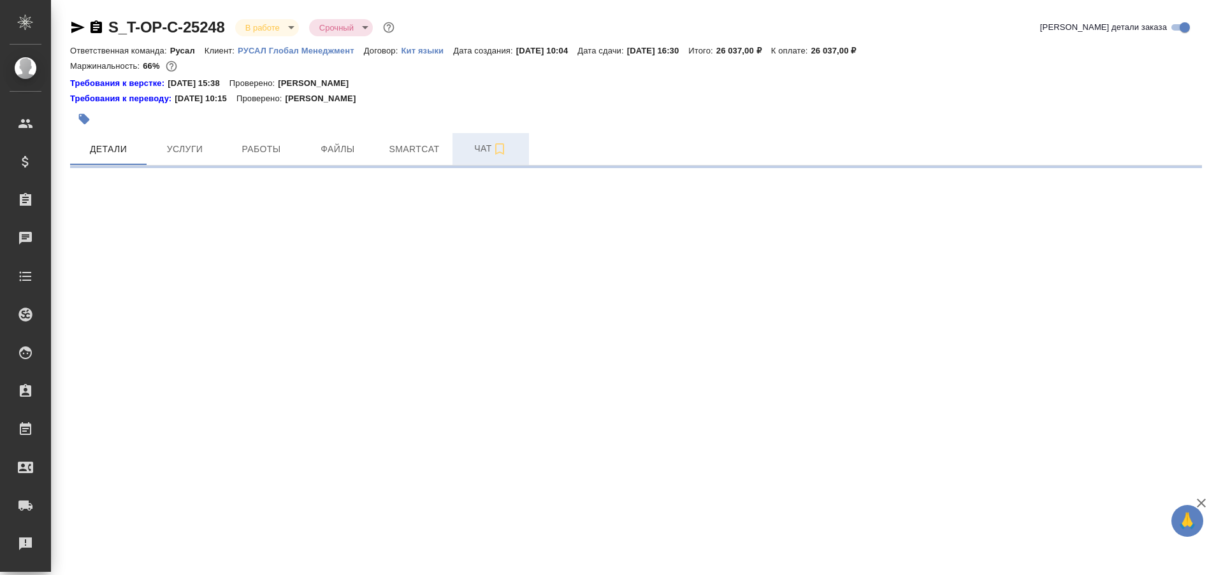
select select "RU"
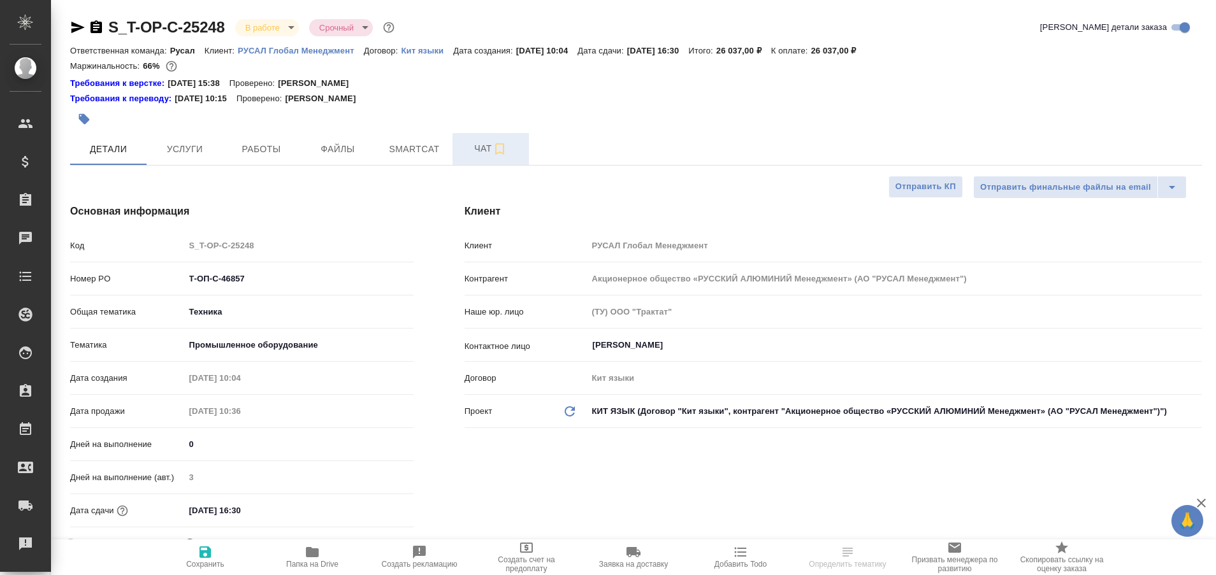
type textarea "x"
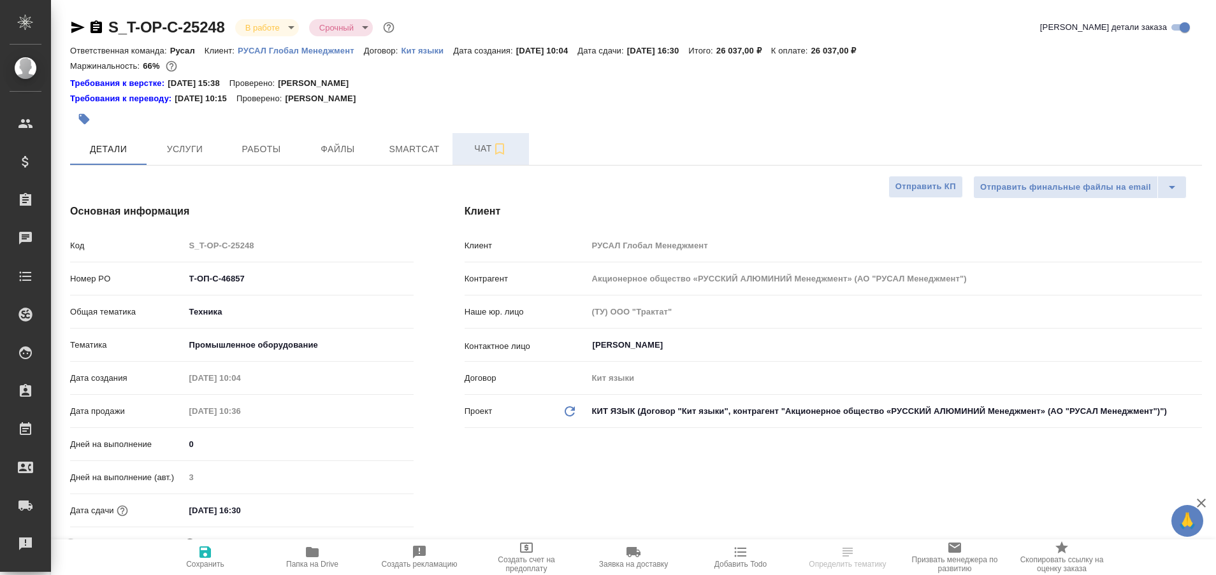
type textarea "x"
click at [479, 150] on span "Чат" at bounding box center [490, 149] width 61 height 16
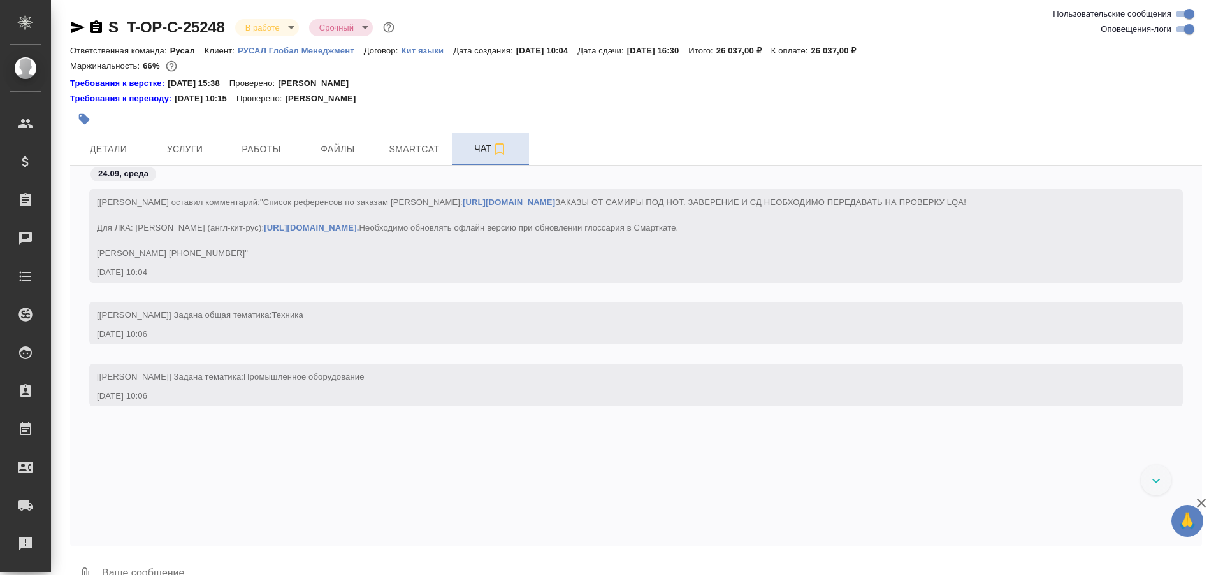
scroll to position [8780, 0]
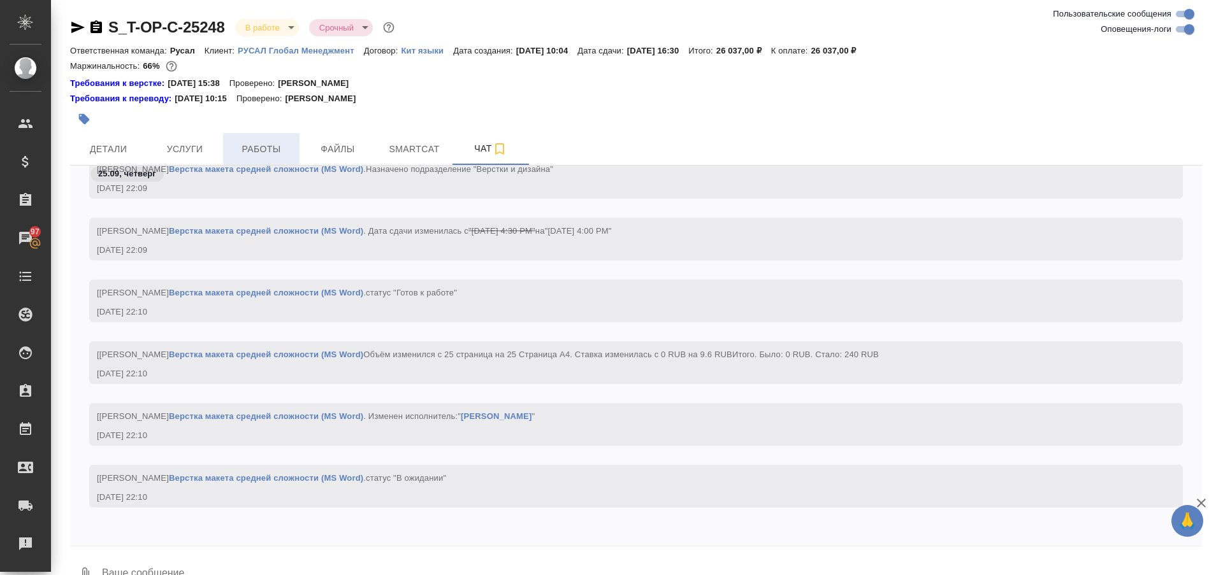
click at [251, 160] on button "Работы" at bounding box center [261, 149] width 76 height 32
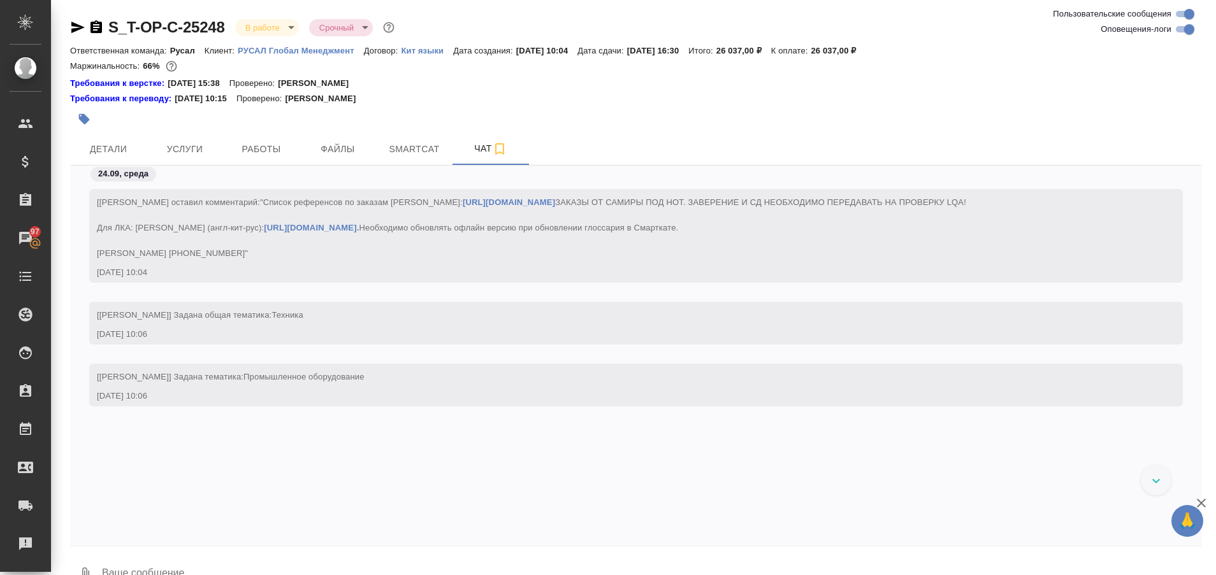
scroll to position [8780, 0]
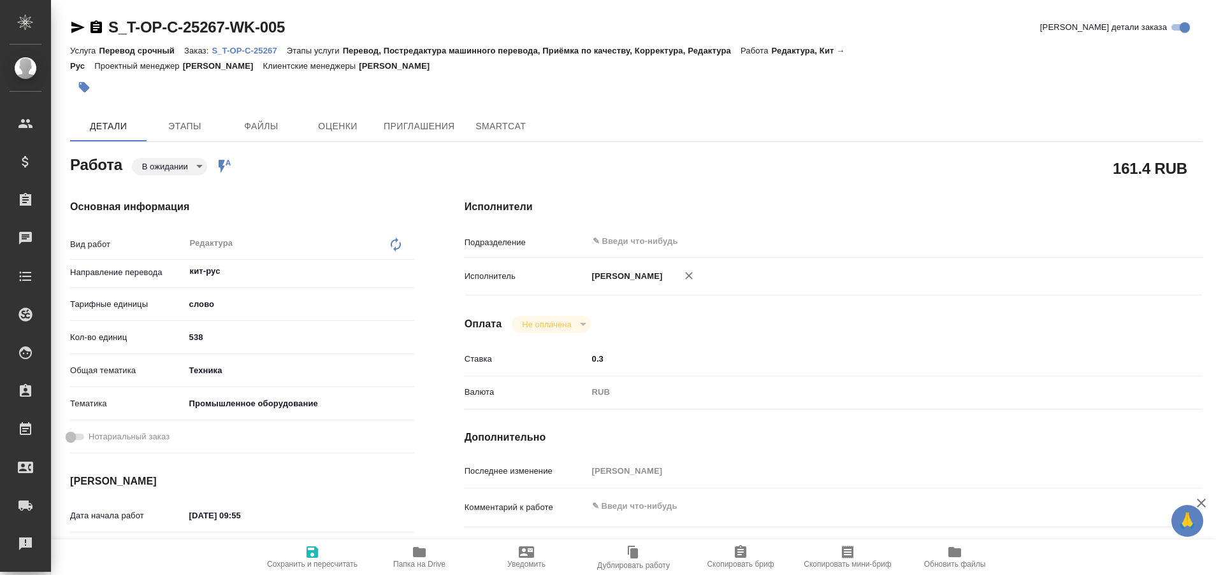
type textarea "x"
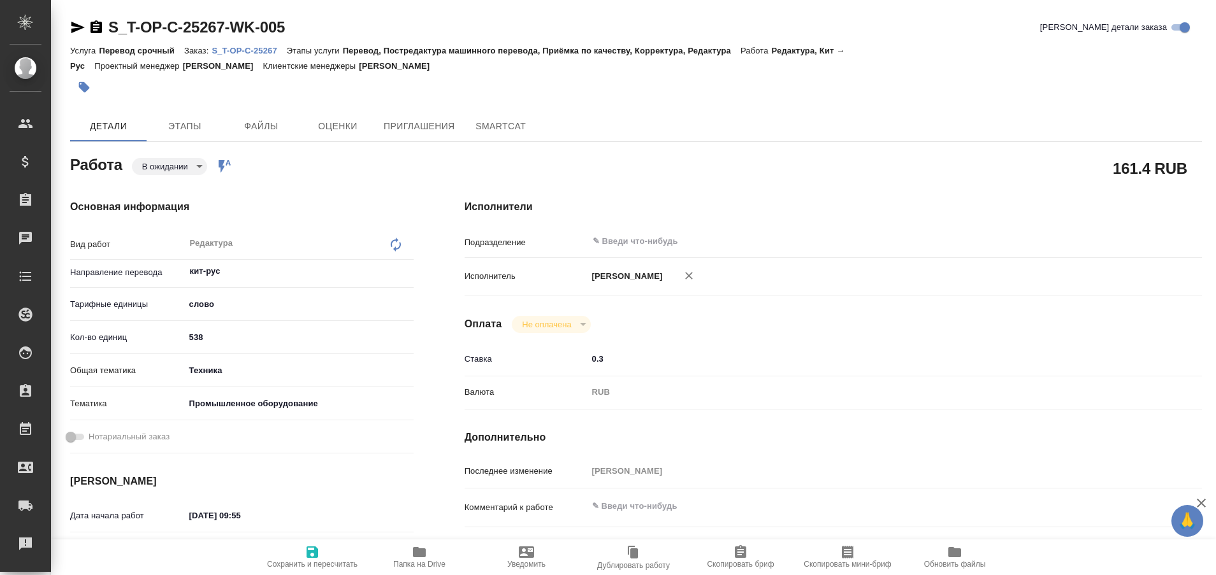
type textarea "x"
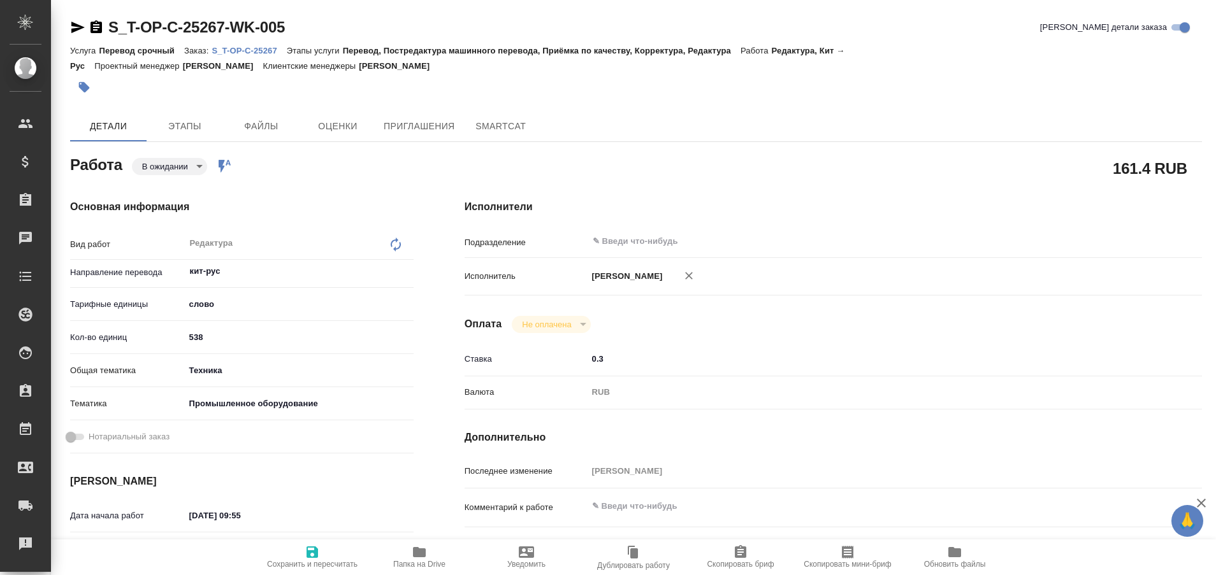
type textarea "x"
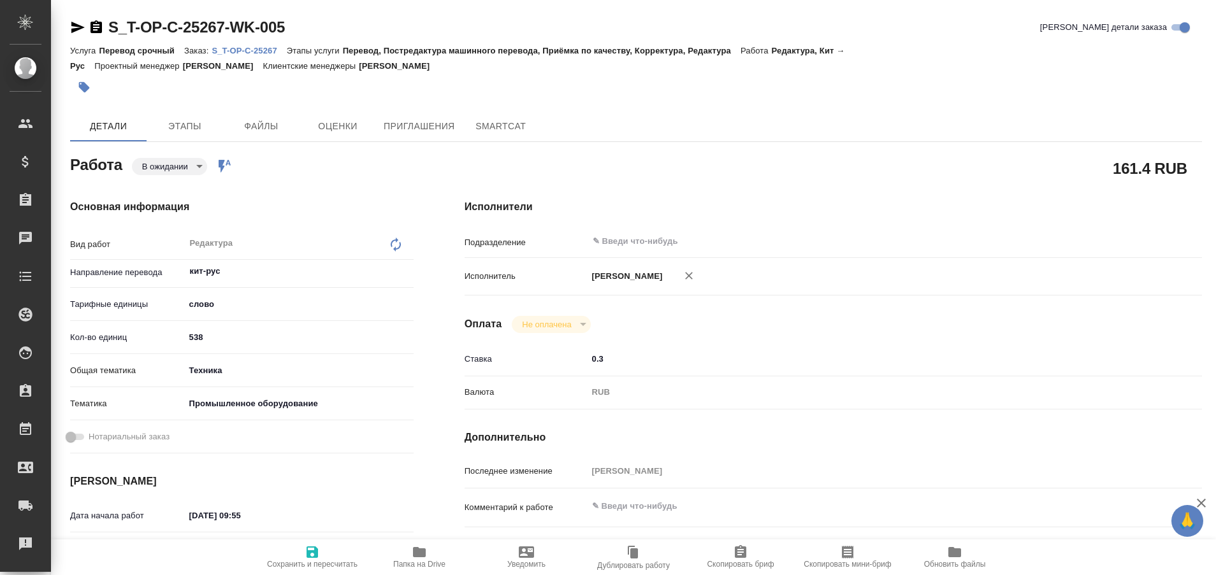
click at [266, 52] on p "S_T-OP-C-25267" at bounding box center [249, 51] width 75 height 10
type textarea "x"
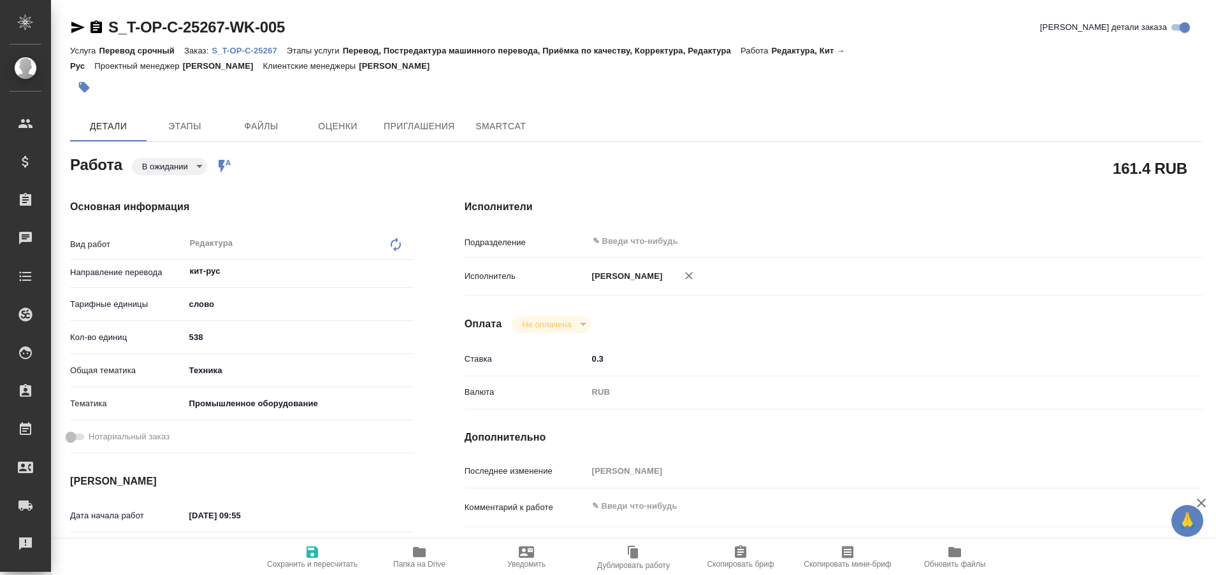
type textarea "x"
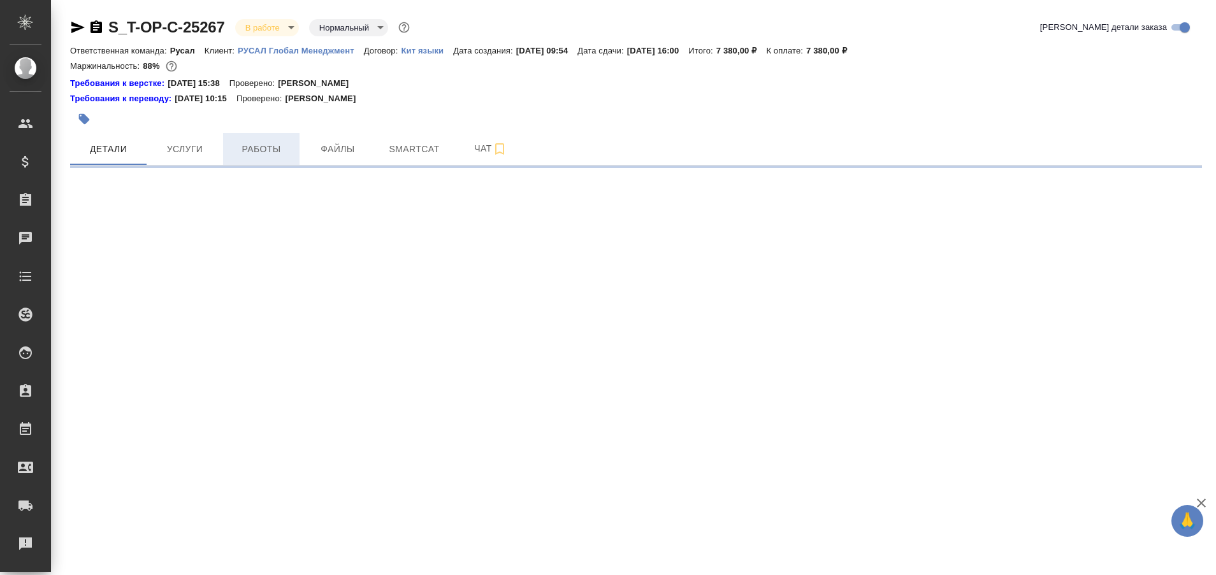
select select "RU"
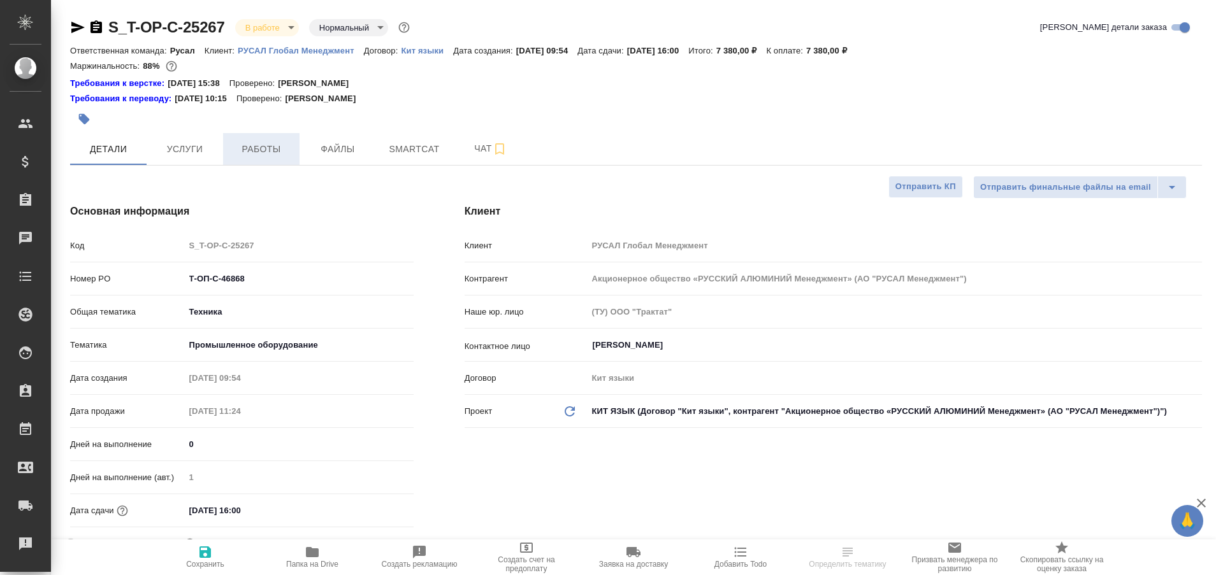
type textarea "x"
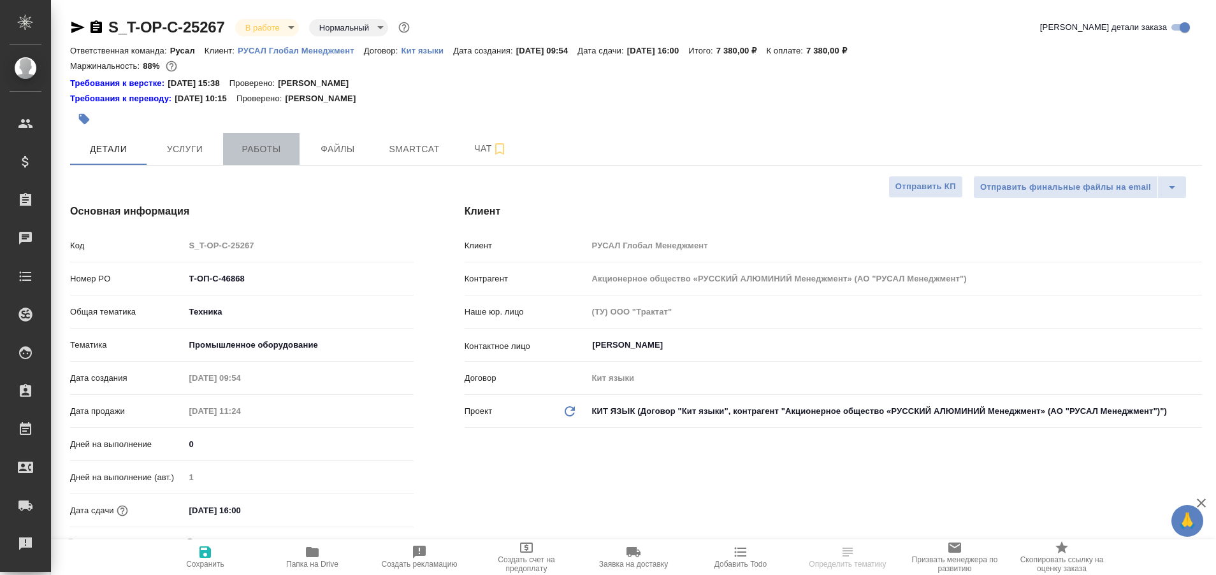
type textarea "x"
click at [263, 150] on span "Работы" at bounding box center [261, 149] width 61 height 16
